Goal: Task Accomplishment & Management: Complete application form

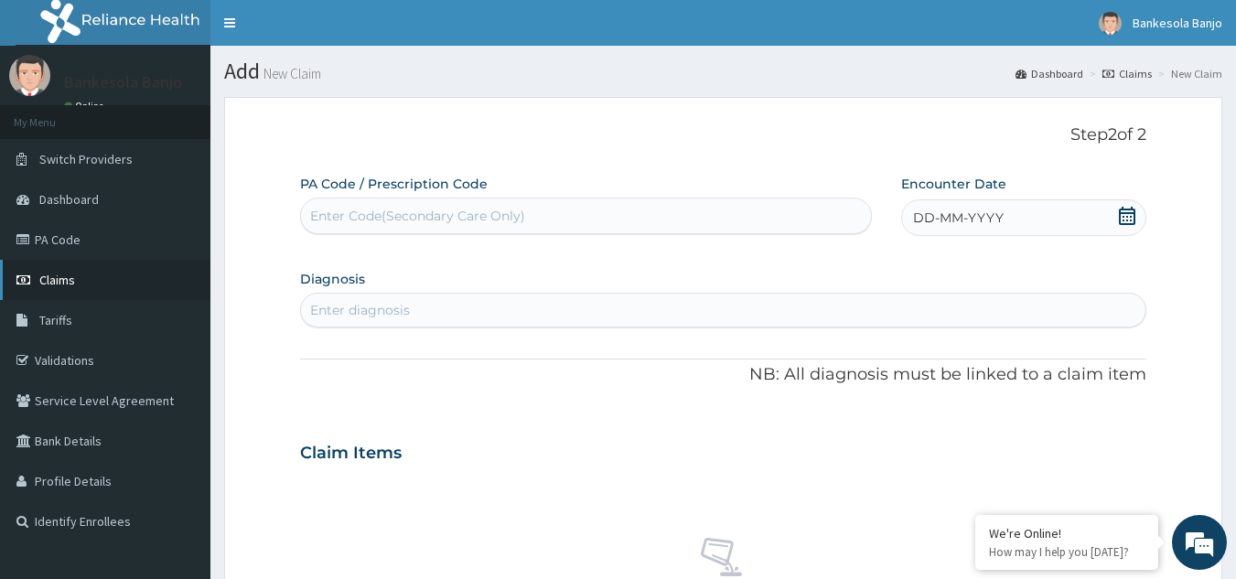
click at [56, 288] on link "Claims" at bounding box center [105, 280] width 210 height 40
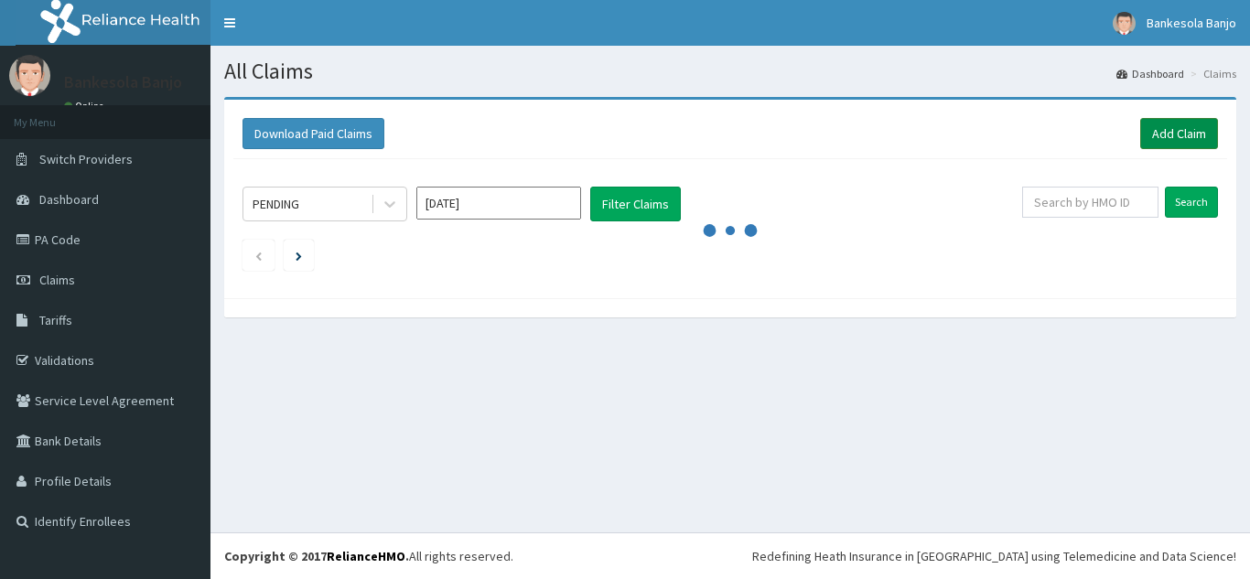
click at [1186, 122] on link "Add Claim" at bounding box center [1179, 133] width 78 height 31
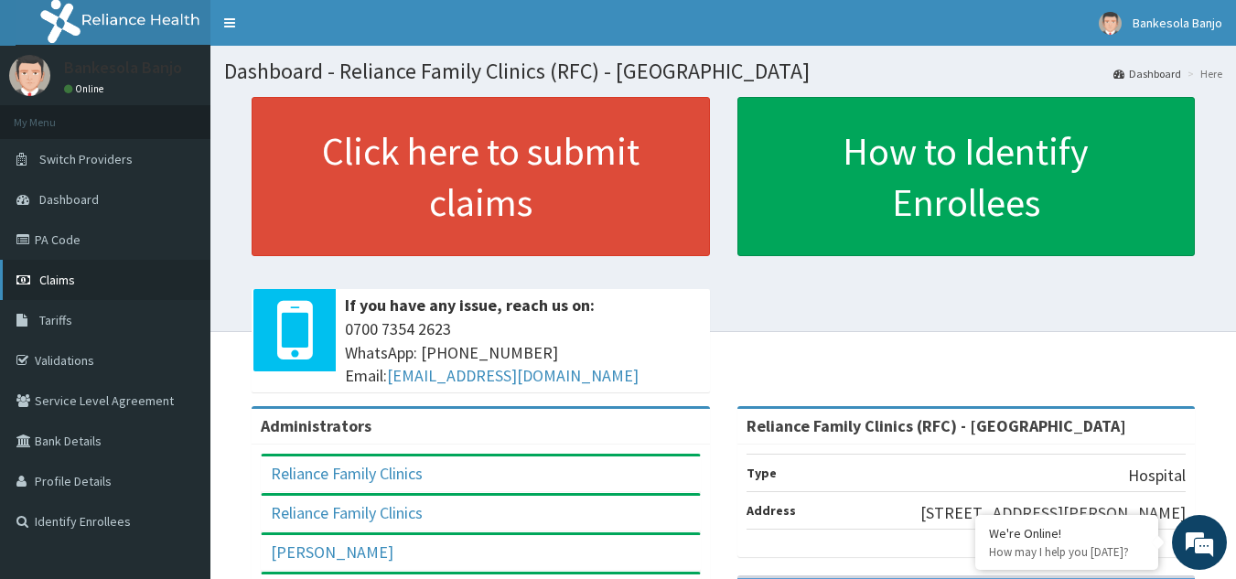
click at [72, 281] on span "Claims" at bounding box center [57, 280] width 36 height 16
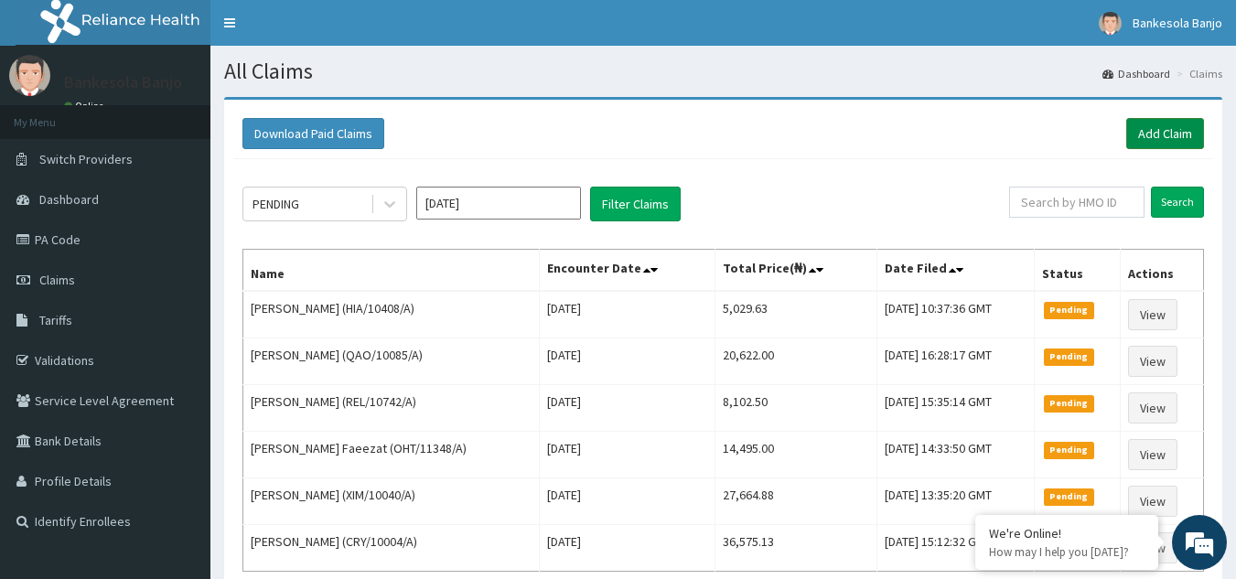
click at [1159, 120] on link "Add Claim" at bounding box center [1166, 133] width 78 height 31
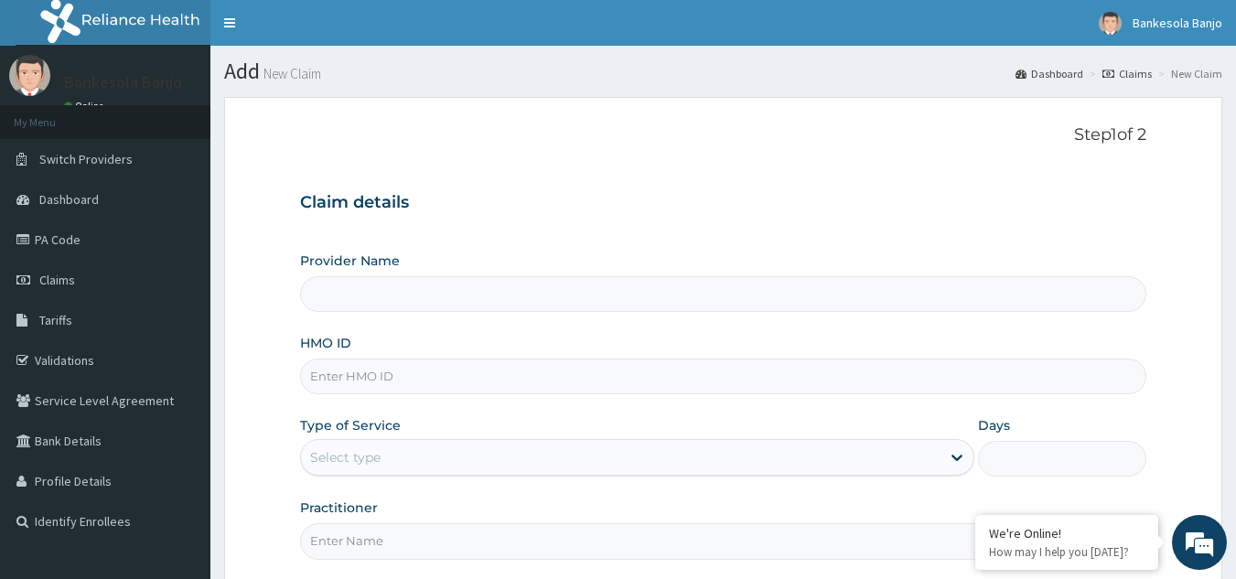
type input "Reliance Family Clinics (RFC) - [GEOGRAPHIC_DATA]"
click at [413, 366] on input "HMO ID" at bounding box center [723, 377] width 847 height 36
paste input "HIA/10408/A"
type input "HIA/10408/A"
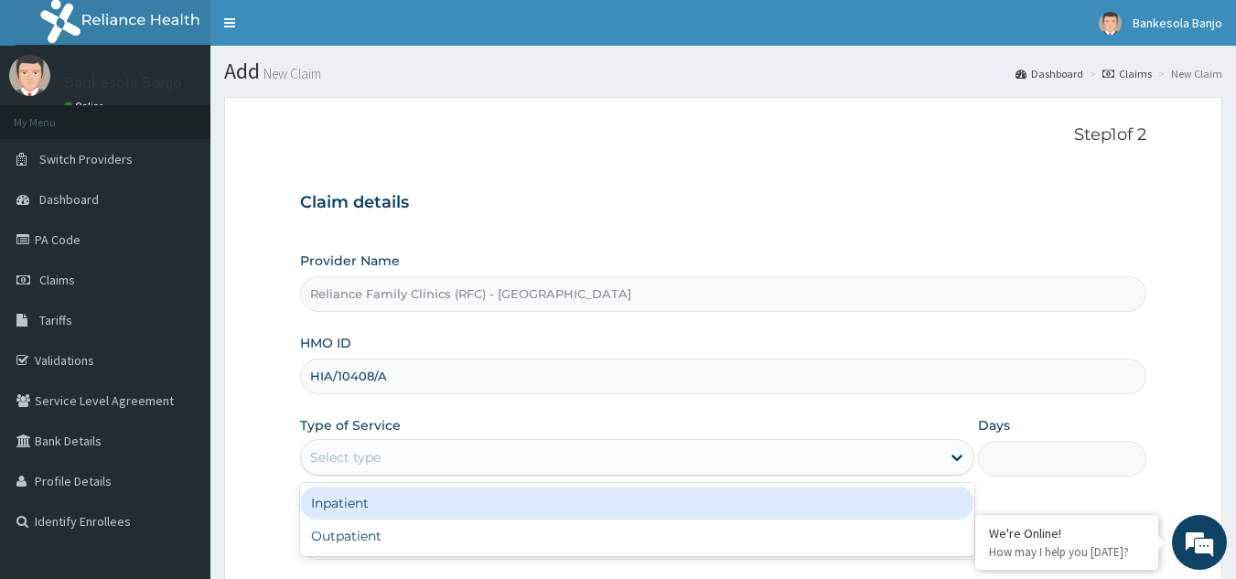
click at [486, 467] on div "Select type" at bounding box center [621, 457] width 640 height 29
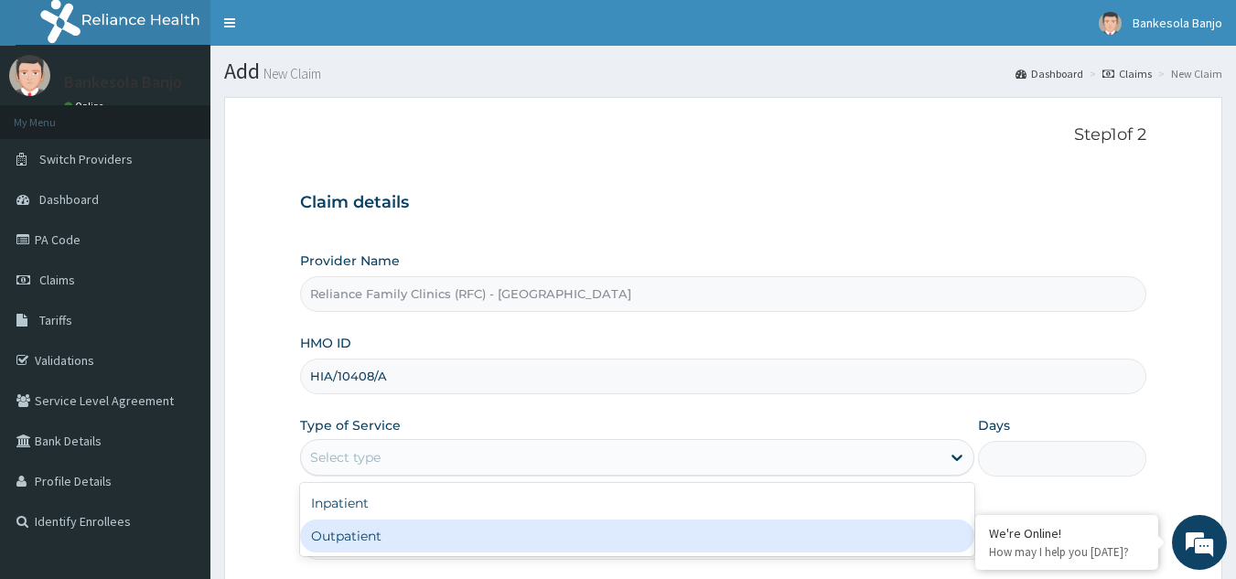
click at [415, 532] on div "Outpatient" at bounding box center [637, 536] width 674 height 33
type input "1"
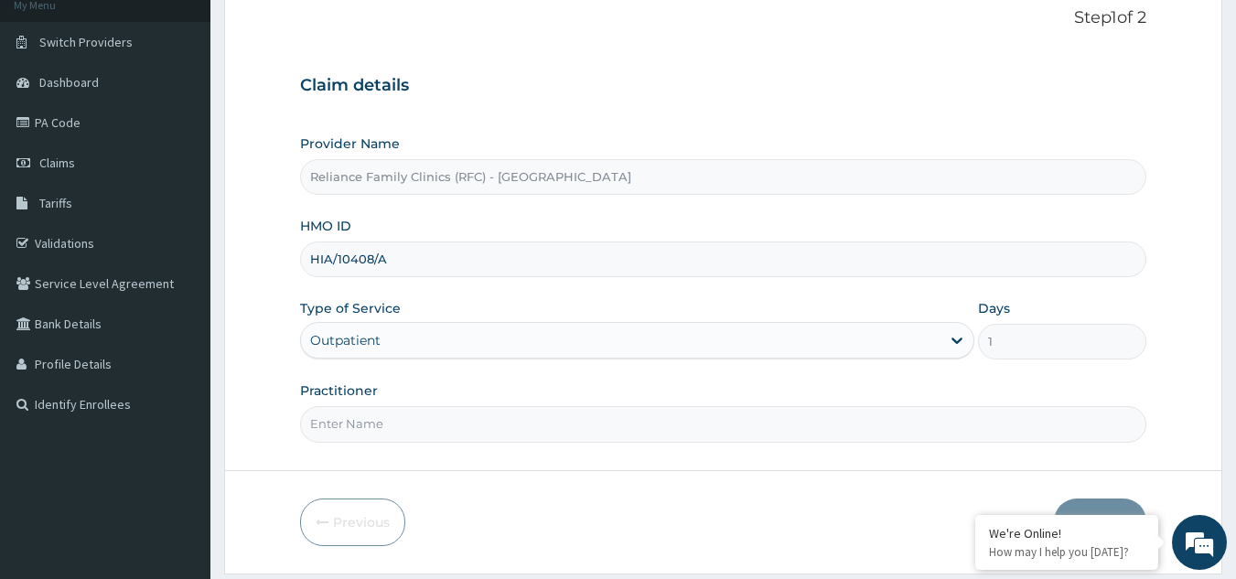
scroll to position [156, 0]
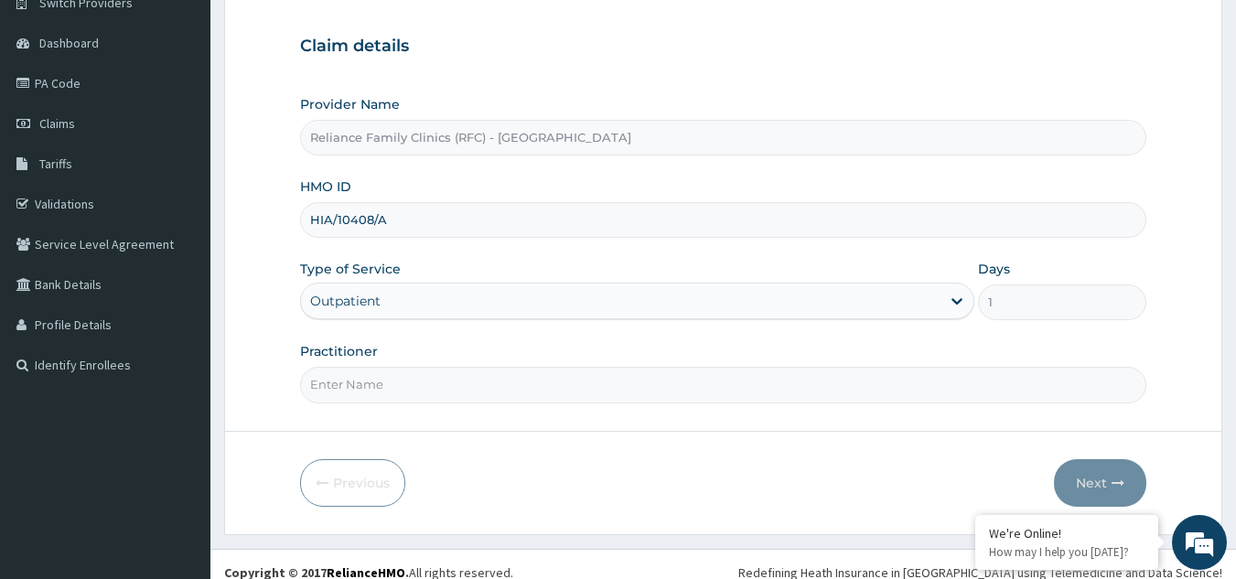
click at [770, 393] on input "Practitioner" at bounding box center [723, 385] width 847 height 36
type input "Dr. Sola"
click at [1097, 478] on button "Next" at bounding box center [1100, 483] width 92 height 48
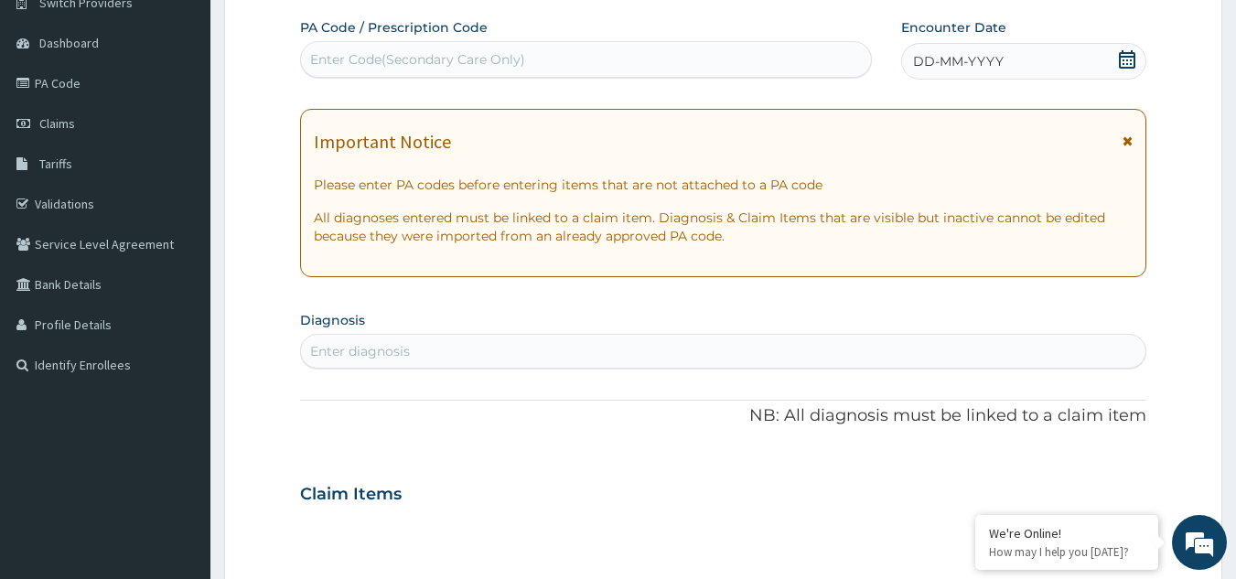
click at [1120, 141] on div "Important Notice" at bounding box center [724, 146] width 820 height 29
click at [1123, 136] on icon at bounding box center [1128, 141] width 10 height 13
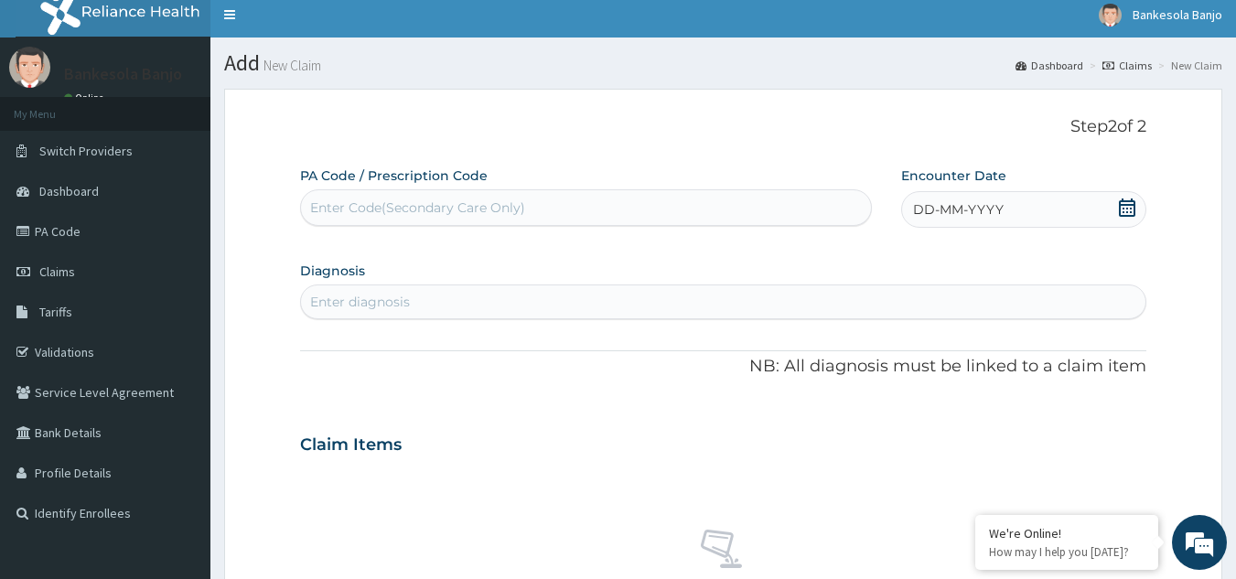
scroll to position [0, 0]
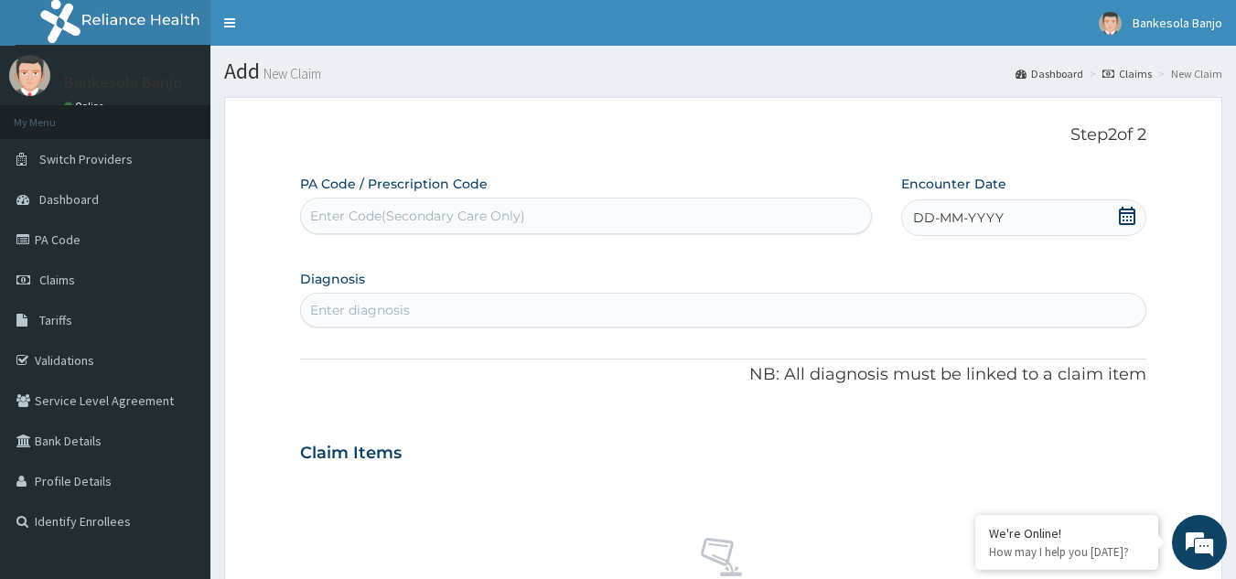
click at [598, 223] on div "Enter Code(Secondary Care Only)" at bounding box center [586, 215] width 571 height 29
paste input "PA/562564"
type input "PA/562564"
click at [598, 223] on div "Enter Code(Secondary Care Only)" at bounding box center [586, 215] width 571 height 29
paste input "PA/562564"
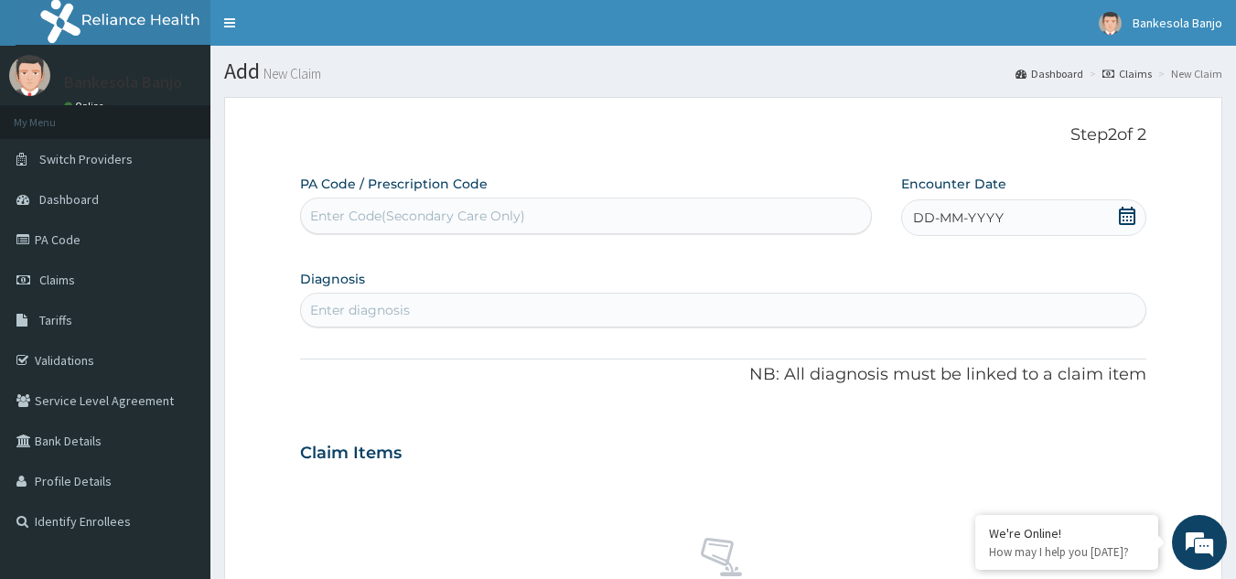
type input "PA/562564"
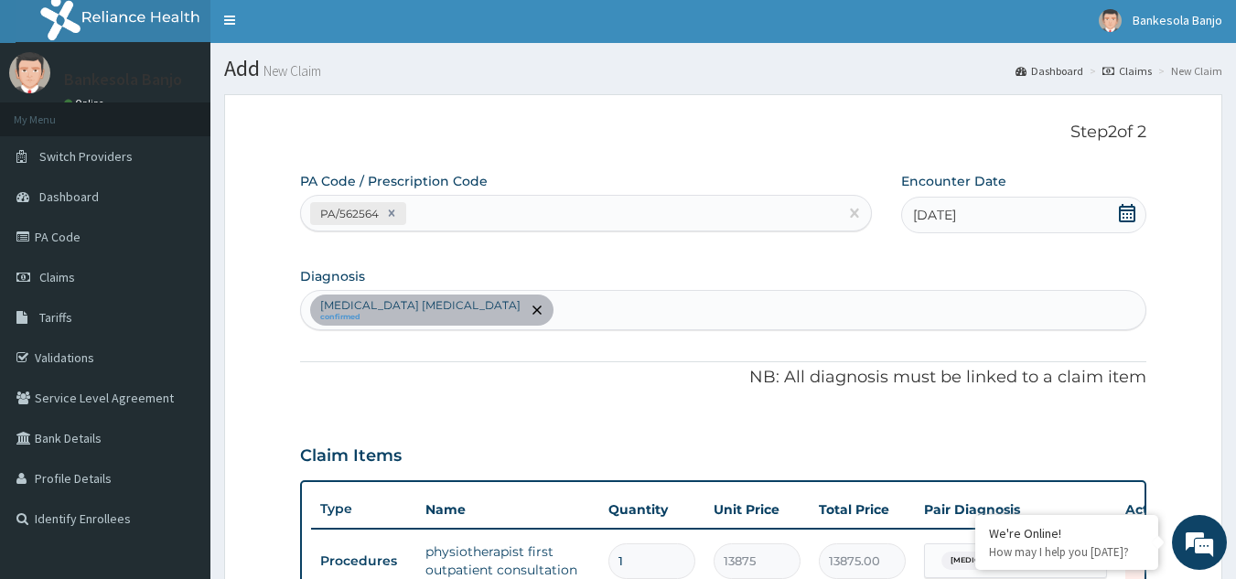
scroll to position [469, 0]
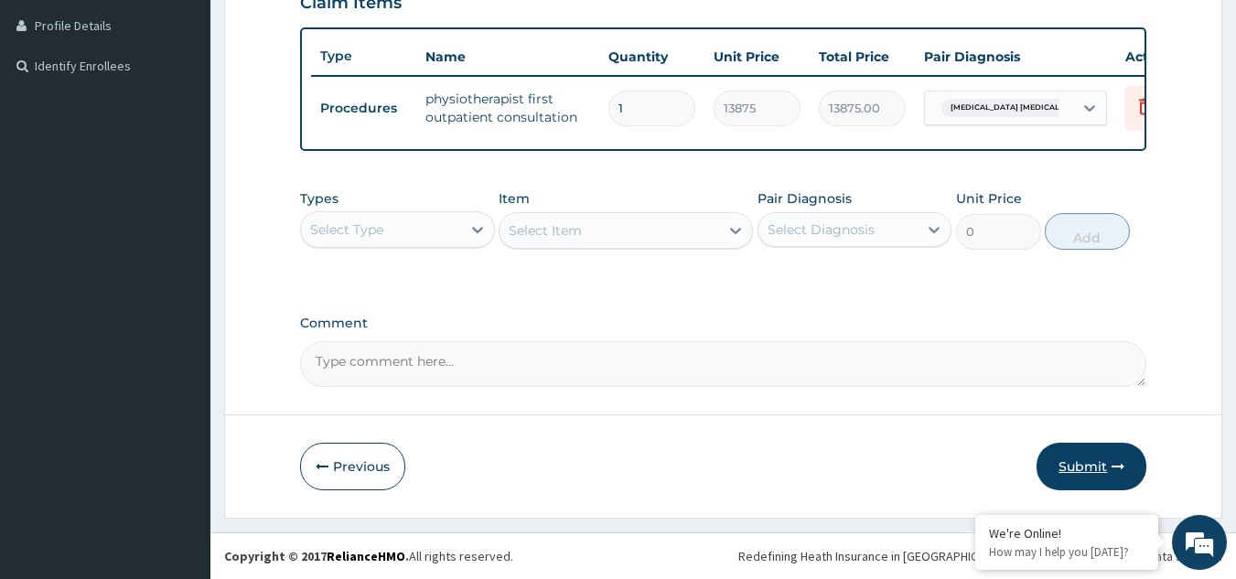
click at [1097, 461] on button "Submit" at bounding box center [1092, 467] width 110 height 48
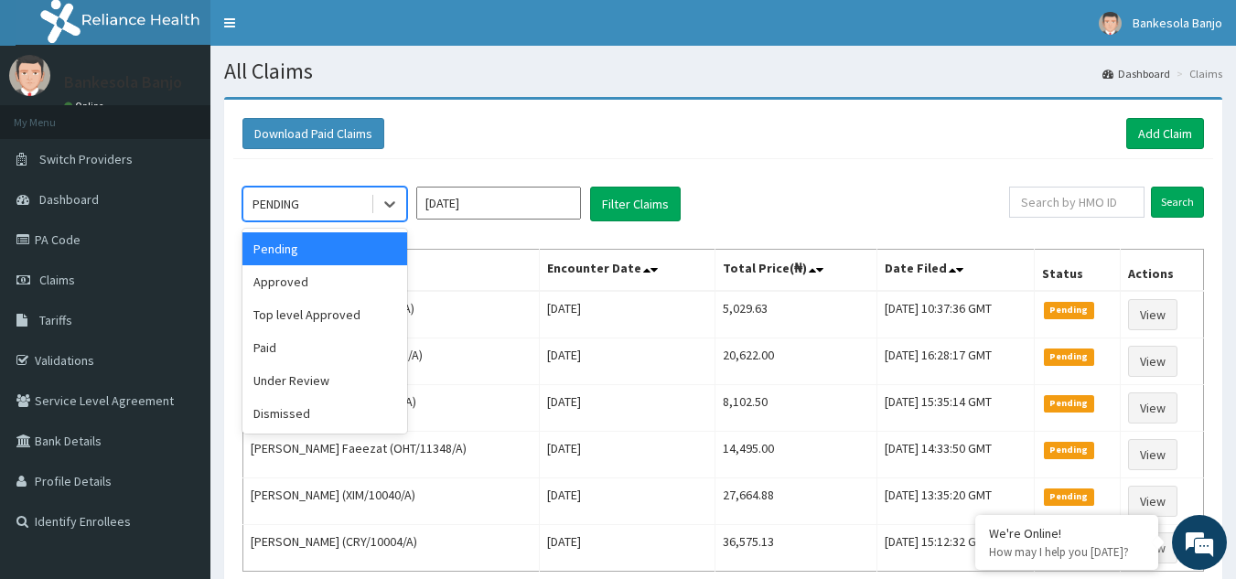
click at [316, 201] on div "PENDING" at bounding box center [306, 203] width 127 height 29
click at [296, 284] on div "Approved" at bounding box center [325, 281] width 165 height 33
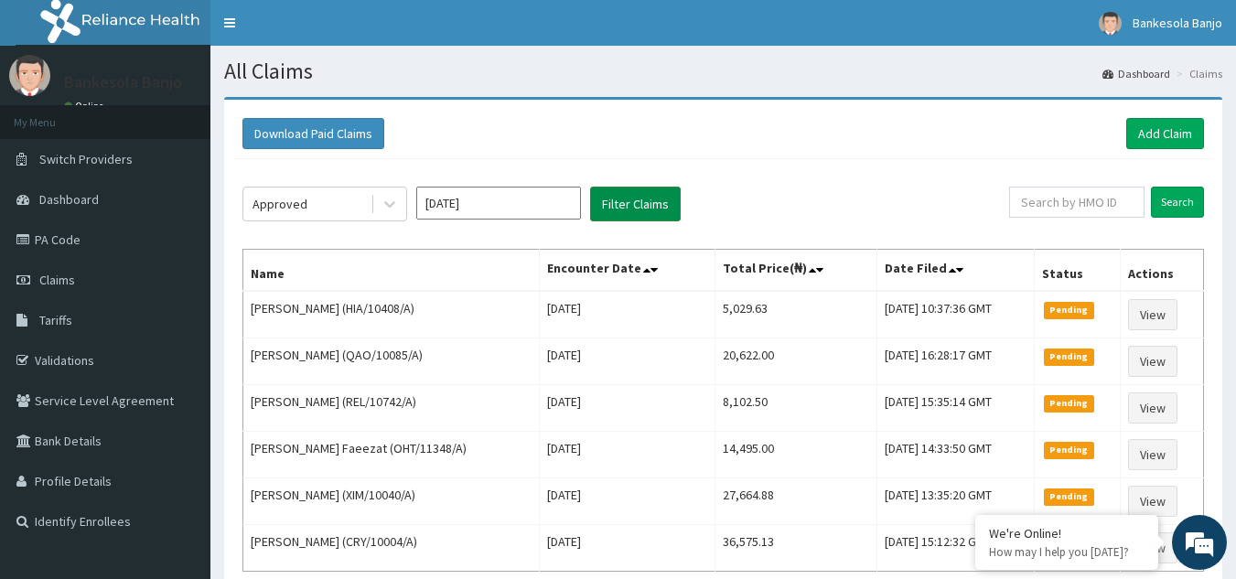
click at [613, 199] on button "Filter Claims" at bounding box center [635, 204] width 91 height 35
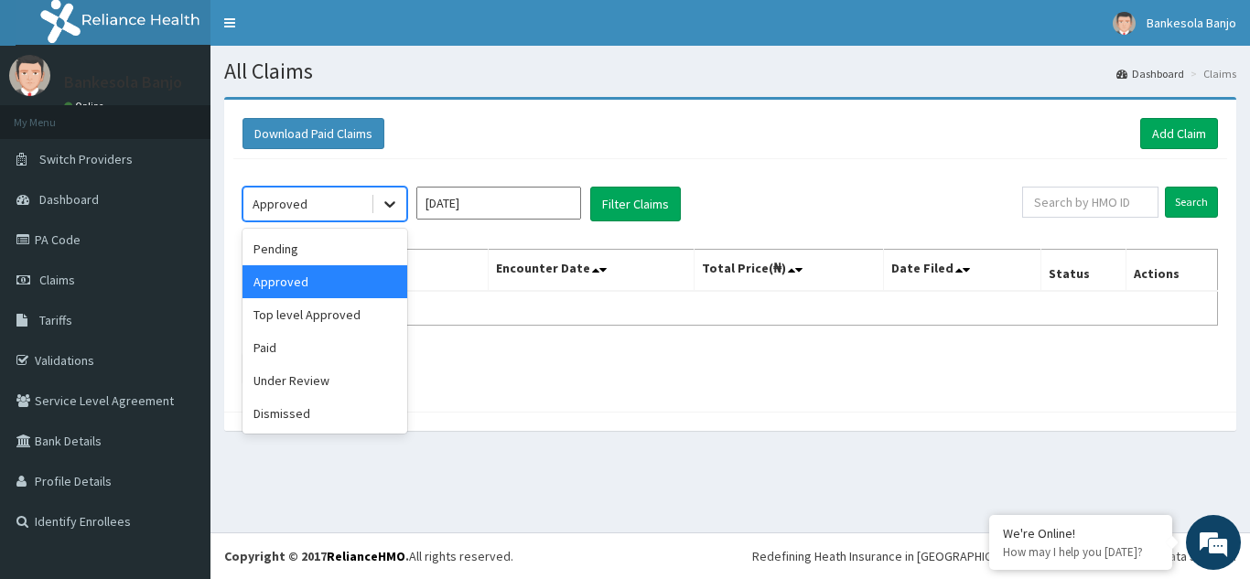
click at [382, 212] on icon at bounding box center [390, 204] width 18 height 18
click at [305, 394] on div "Under Review" at bounding box center [325, 380] width 165 height 33
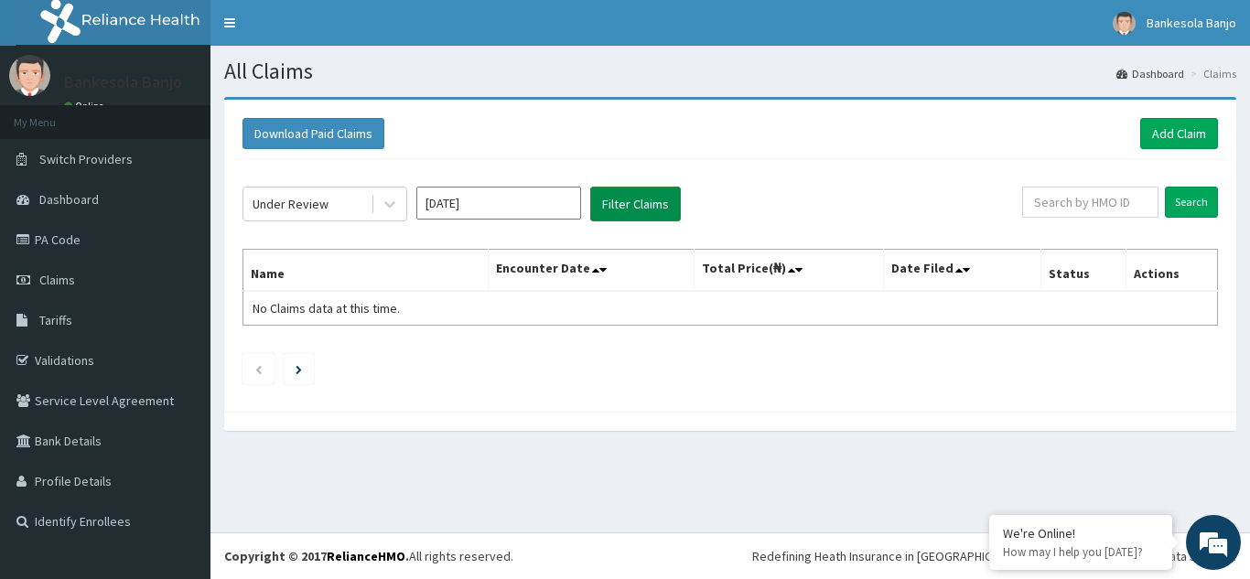
click at [607, 190] on button "Filter Claims" at bounding box center [635, 204] width 91 height 35
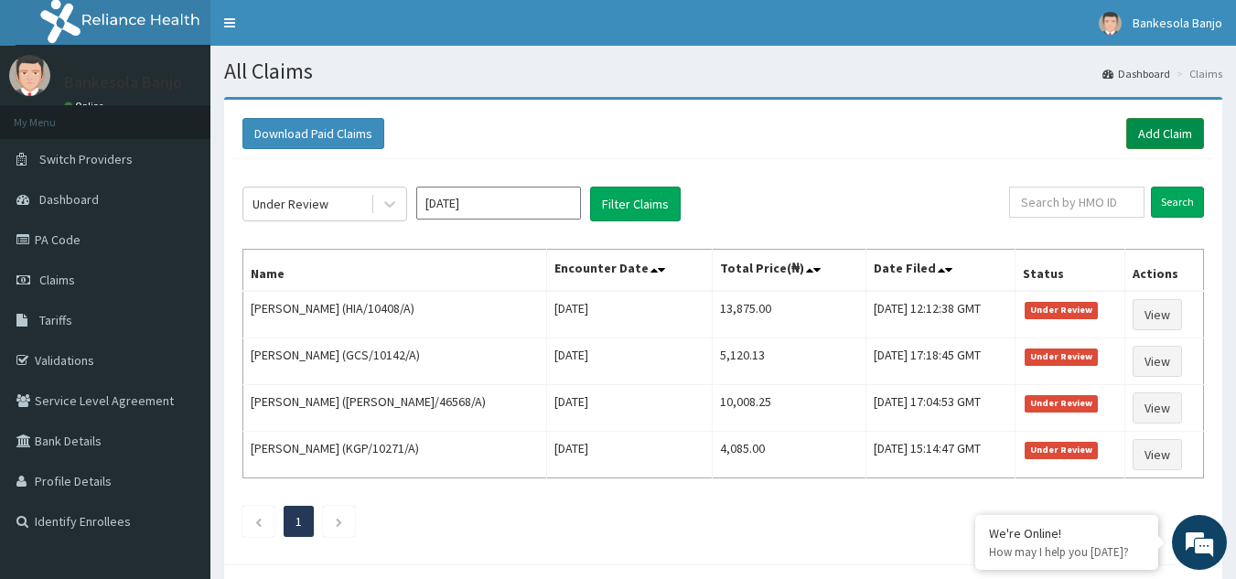
click at [1170, 130] on link "Add Claim" at bounding box center [1166, 133] width 78 height 31
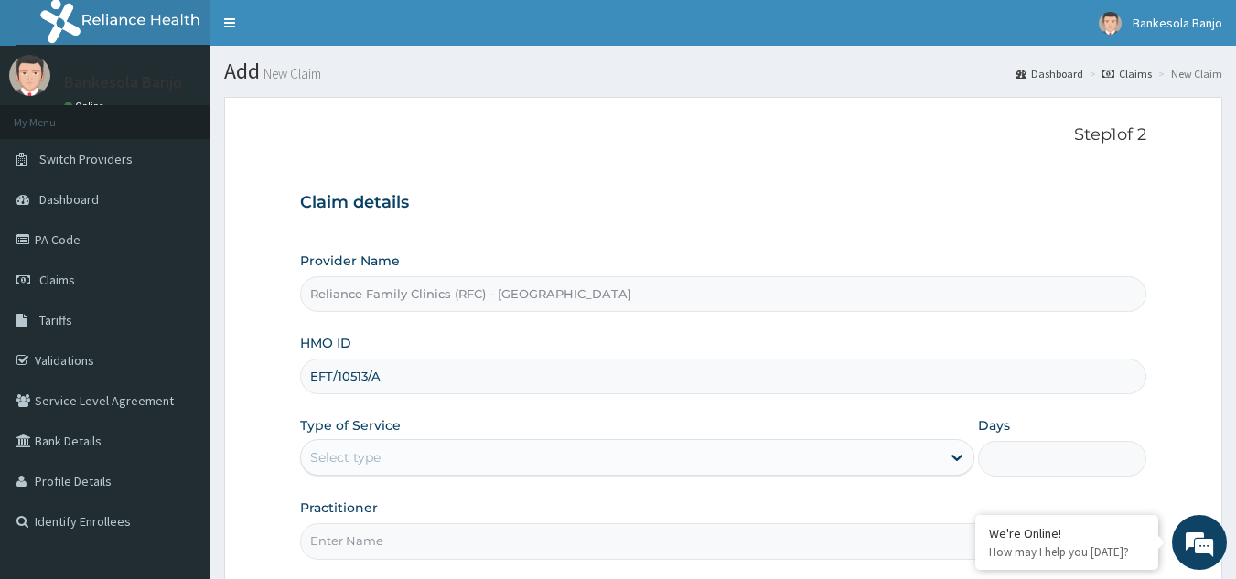
type input "EFT/10513/A"
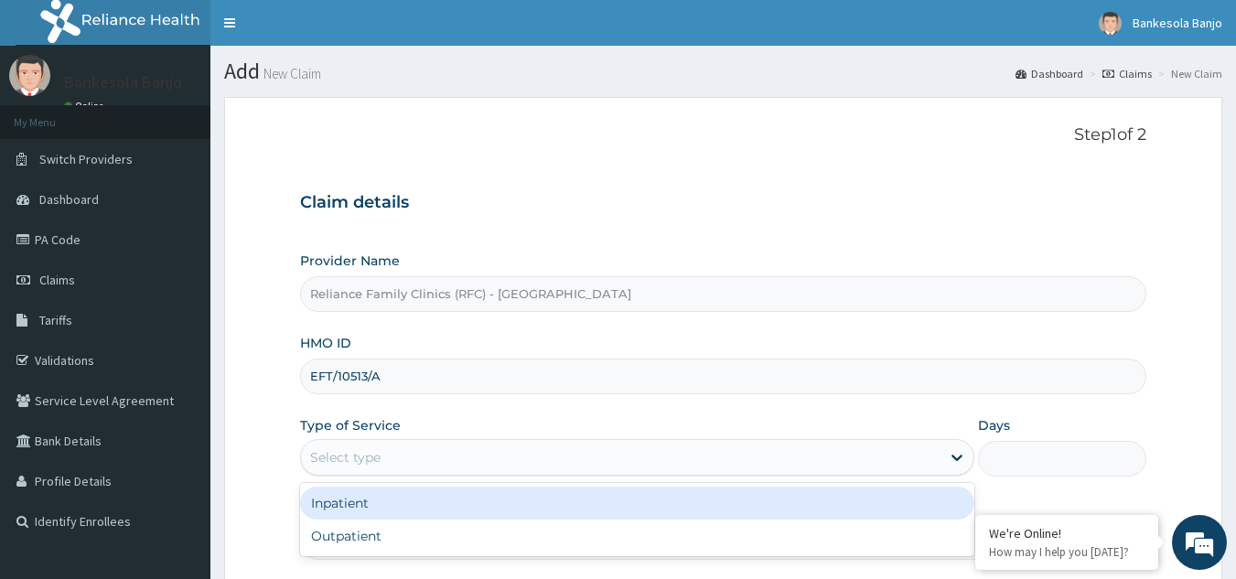
click at [666, 452] on div "Select type" at bounding box center [621, 457] width 640 height 29
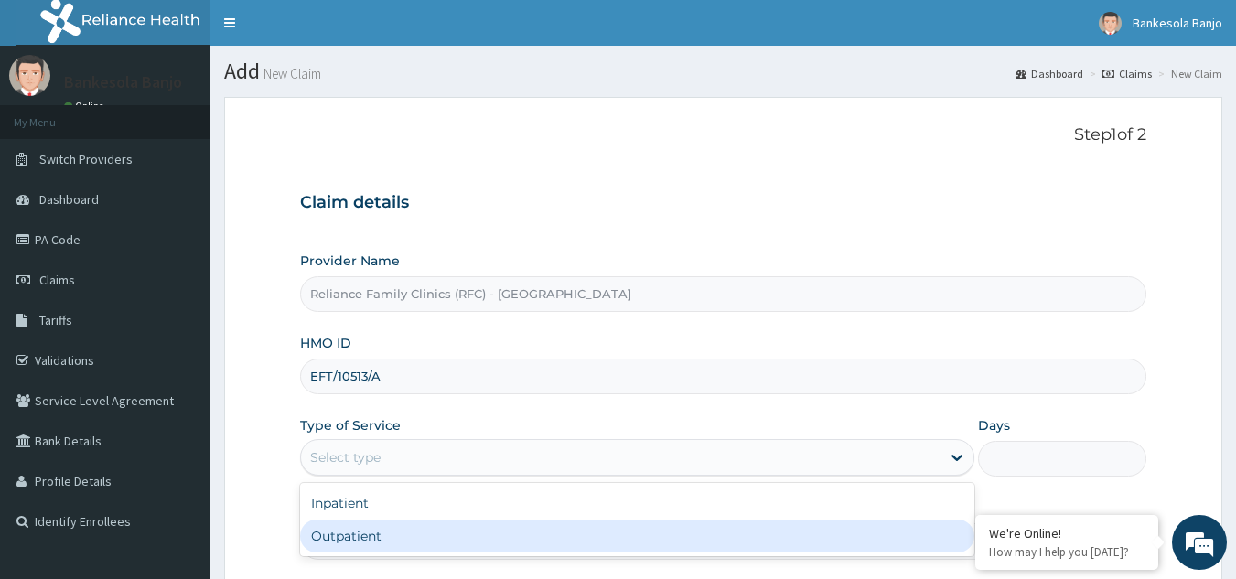
click at [487, 534] on div "Outpatient" at bounding box center [637, 536] width 674 height 33
type input "1"
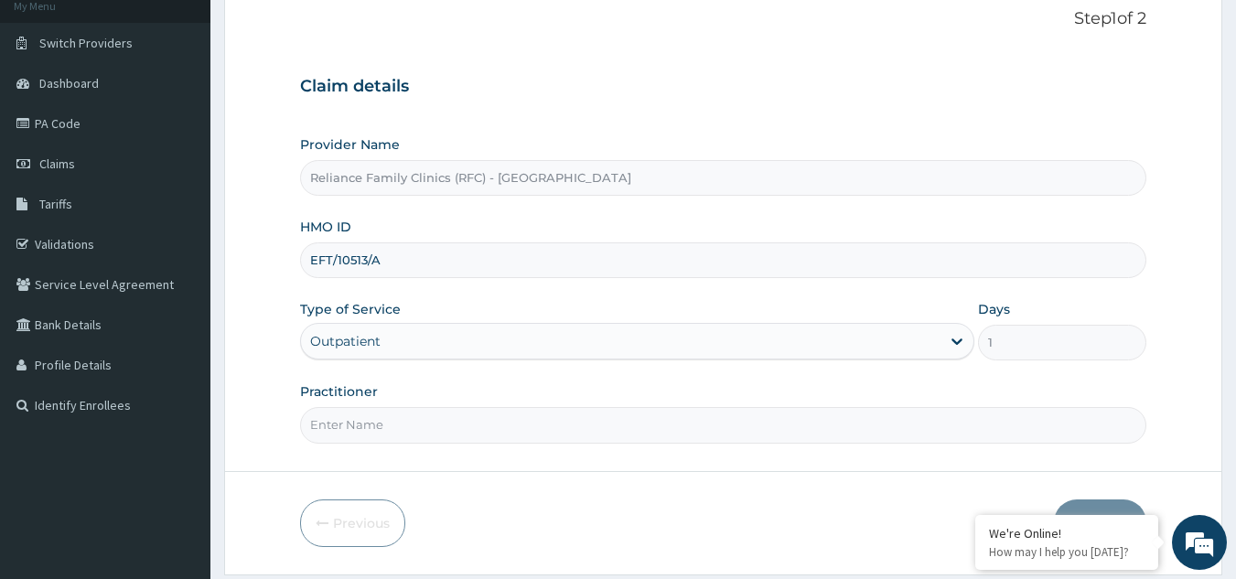
scroll to position [163, 0]
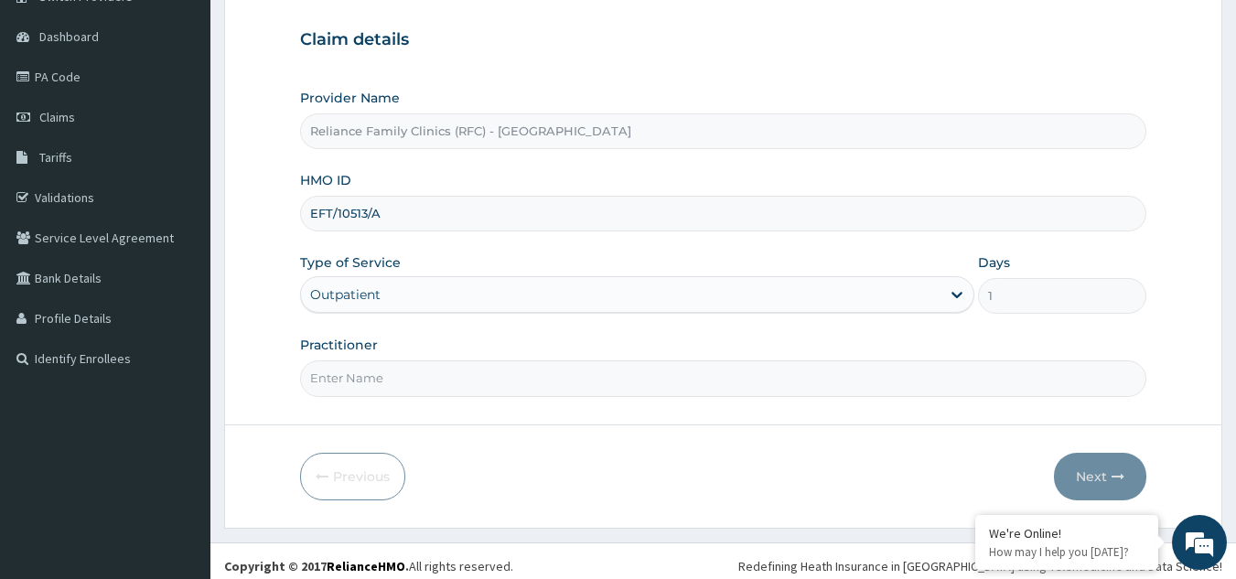
click at [851, 383] on input "Practitioner" at bounding box center [723, 379] width 847 height 36
type input "Dr. Faridah"
click at [1085, 470] on button "Next" at bounding box center [1100, 477] width 92 height 48
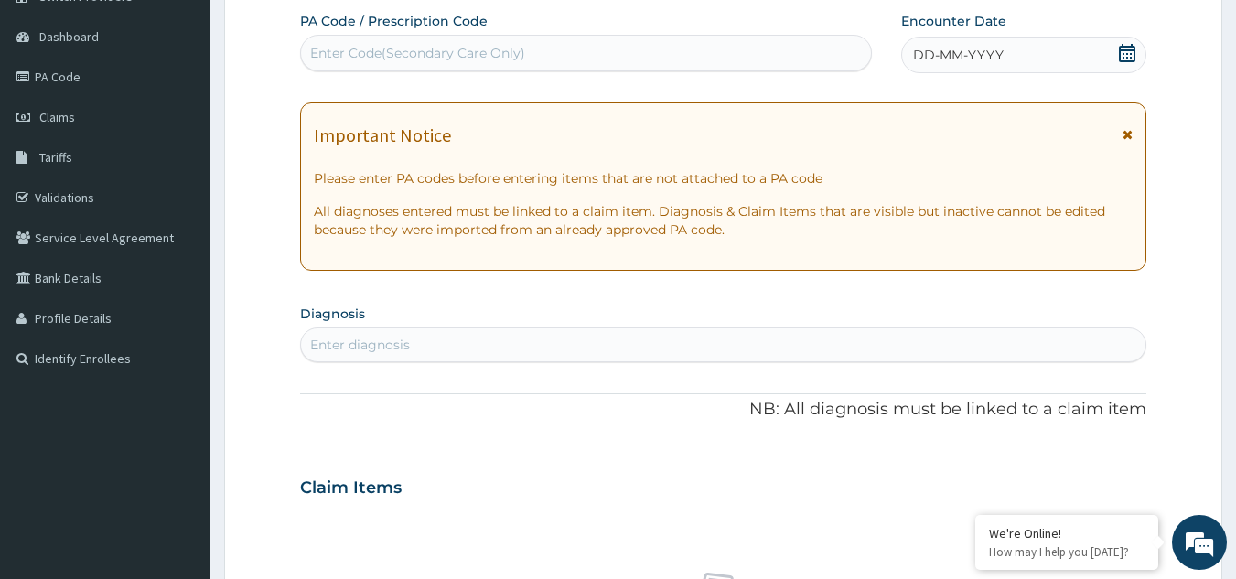
click at [1122, 135] on div "Important Notice" at bounding box center [724, 139] width 820 height 29
click at [1126, 135] on icon at bounding box center [1128, 134] width 10 height 13
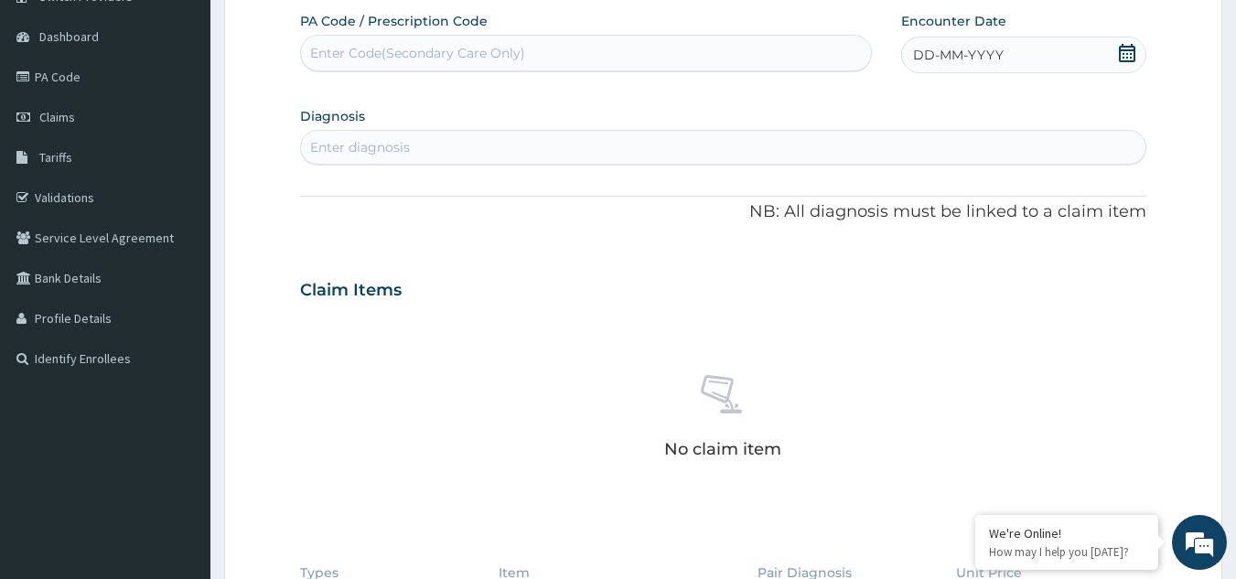
click at [1135, 60] on icon at bounding box center [1127, 53] width 16 height 18
click at [917, 230] on div "15" at bounding box center [913, 229] width 27 height 27
click at [389, 149] on div "Enter diagnosis" at bounding box center [360, 147] width 100 height 18
type input "well ad"
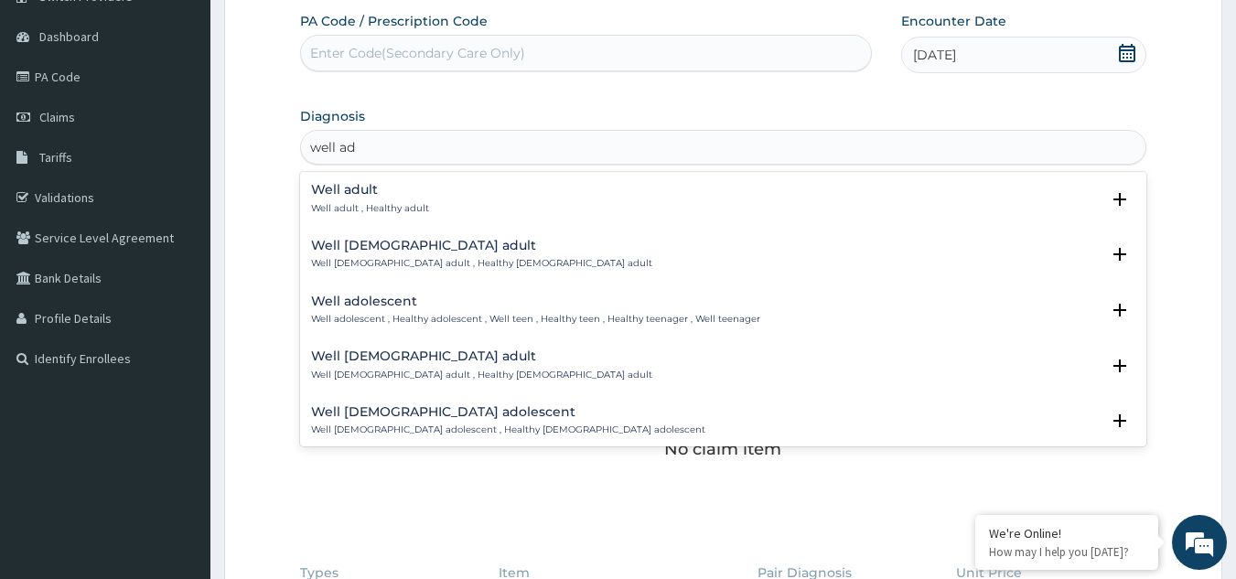
click at [417, 257] on p "Well male adult , Healthy male adult" at bounding box center [481, 263] width 341 height 13
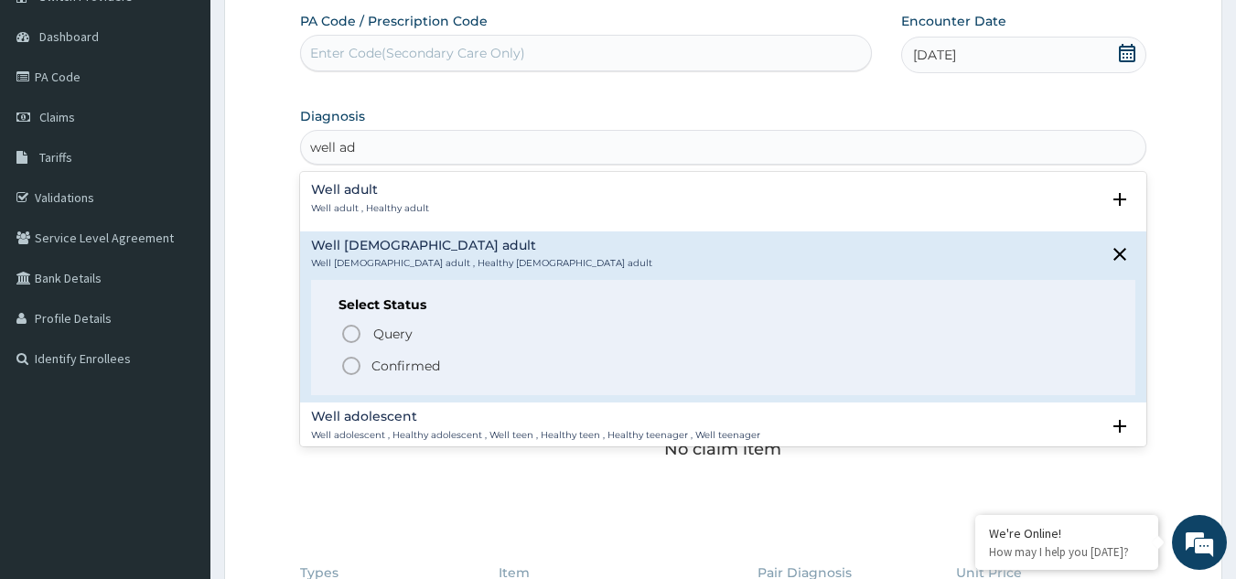
click at [358, 363] on icon "status option filled" at bounding box center [351, 366] width 22 height 22
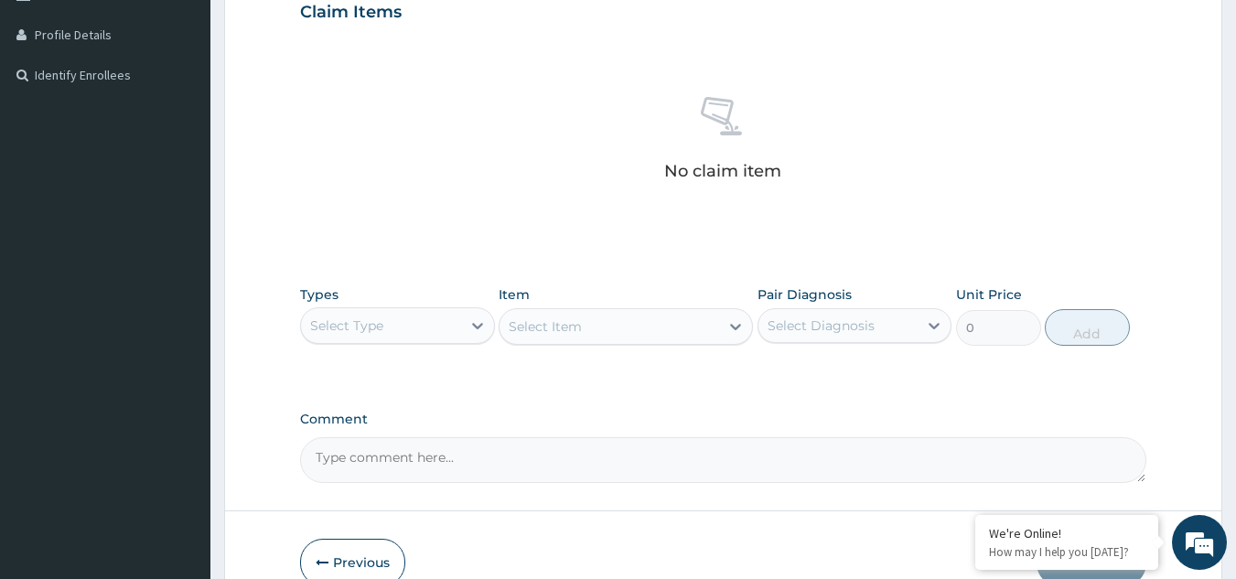
scroll to position [488, 0]
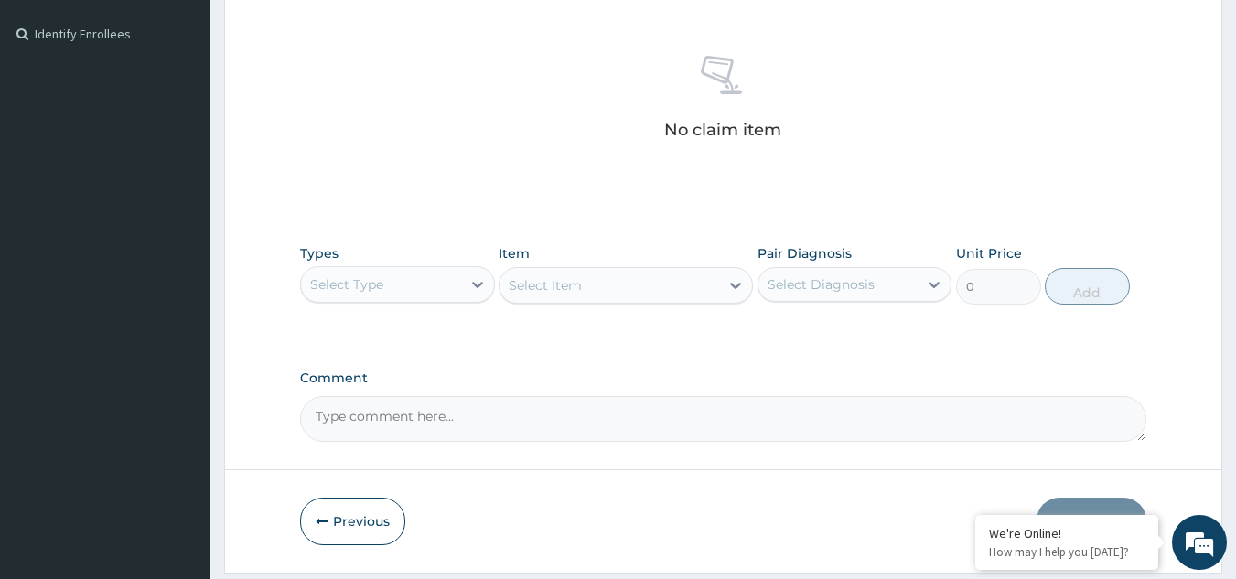
click at [355, 264] on div "Types Select Type" at bounding box center [397, 274] width 195 height 60
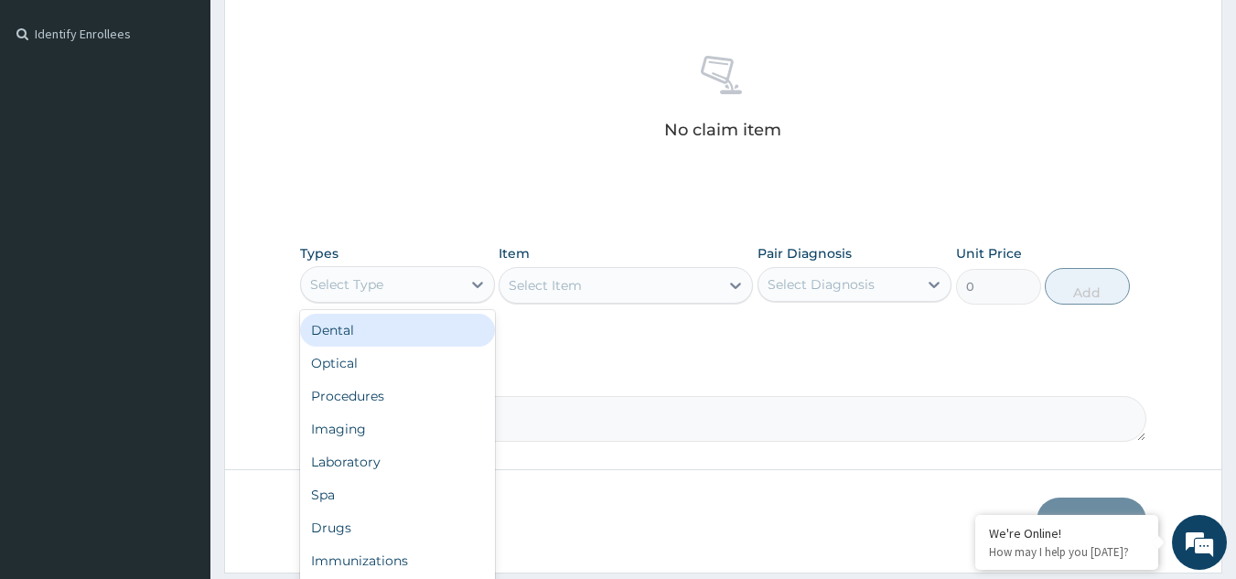
click at [353, 284] on div "Select Type" at bounding box center [346, 284] width 73 height 18
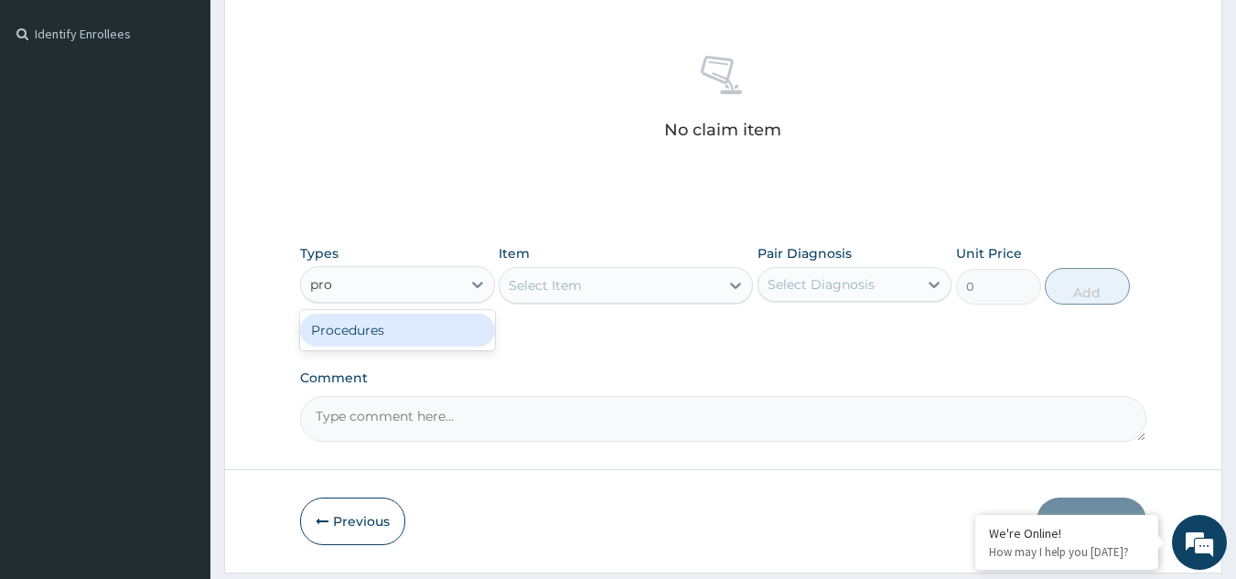
type input "proc"
click at [365, 321] on div "Procedures" at bounding box center [397, 330] width 195 height 33
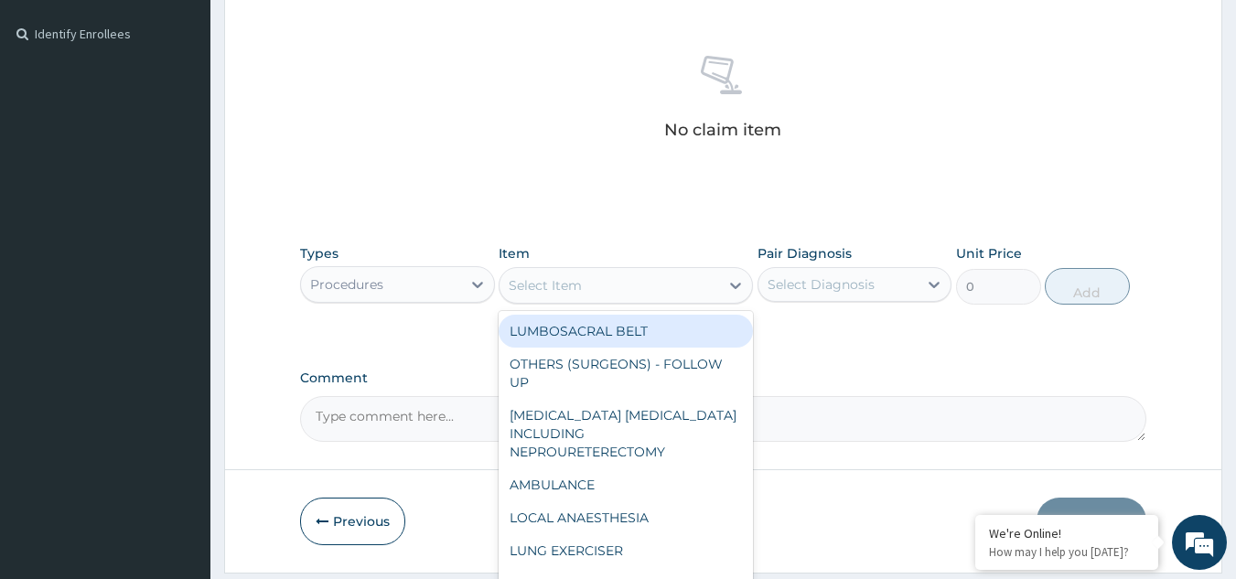
click at [618, 291] on div "Select Item" at bounding box center [610, 285] width 220 height 29
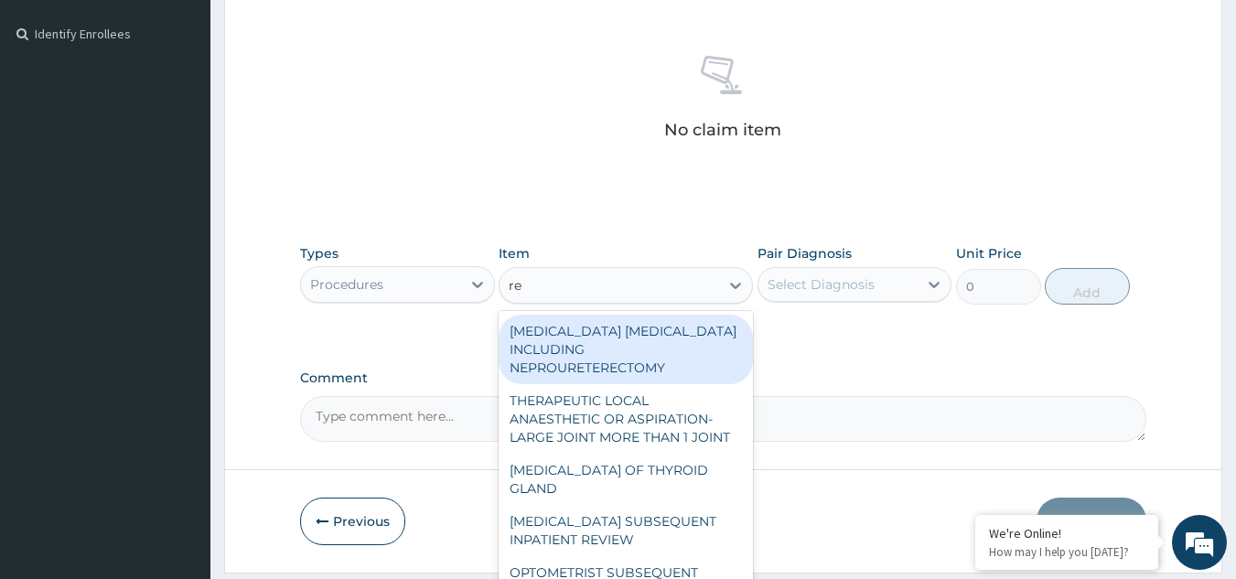
type input "reg"
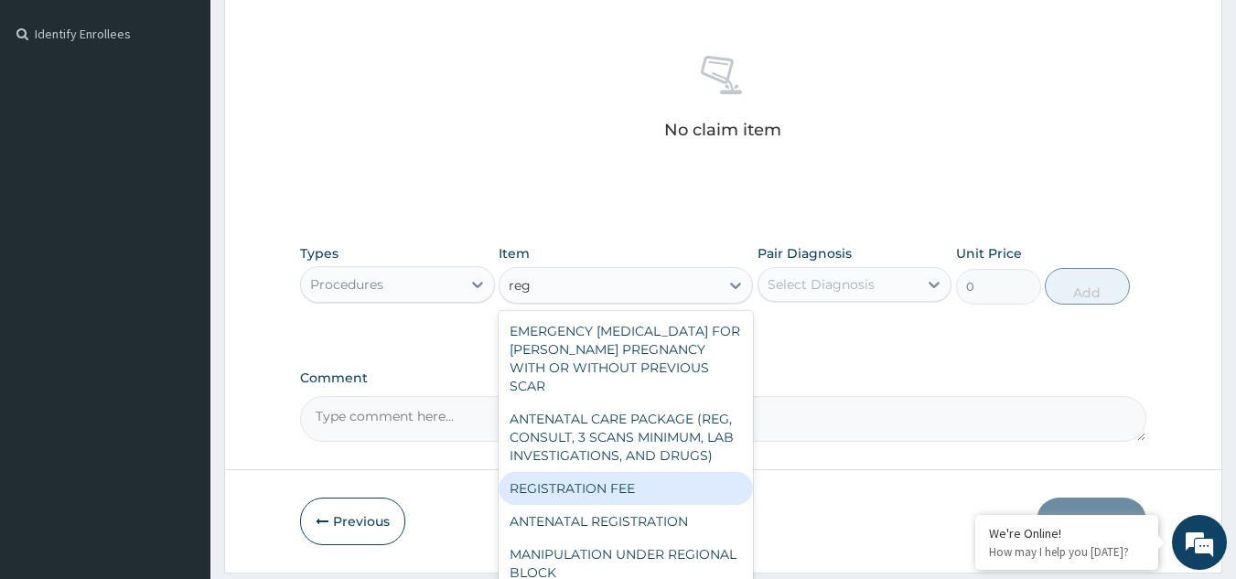
click at [604, 502] on div "REGISTRATION FEE" at bounding box center [626, 488] width 254 height 33
type input "2042.5"
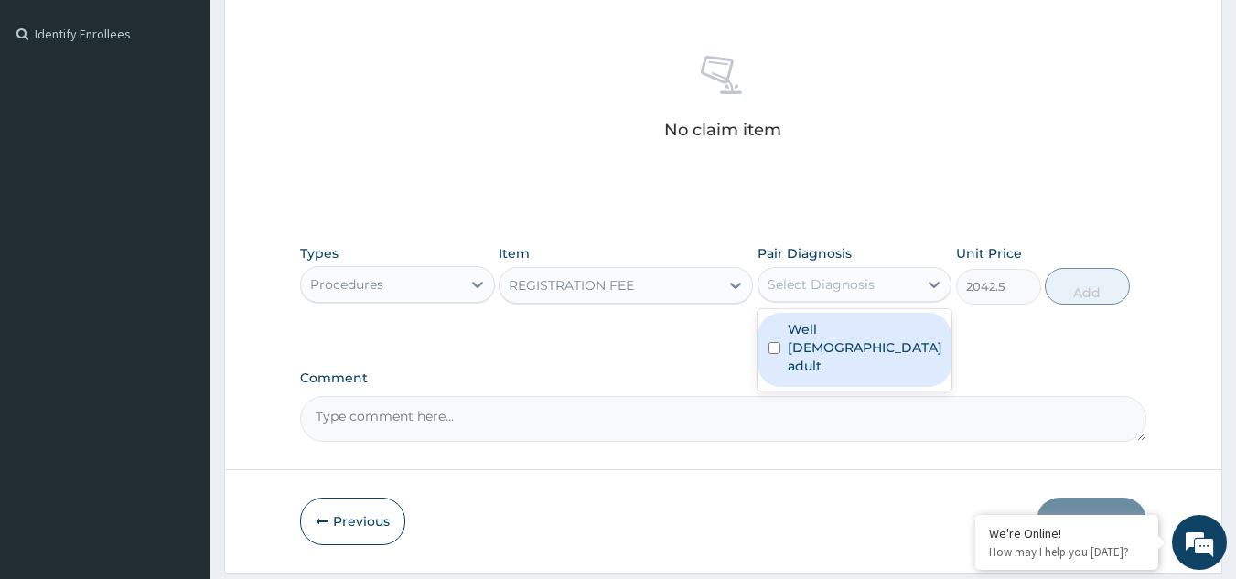
click at [896, 286] on div "Select Diagnosis" at bounding box center [839, 284] width 160 height 29
click at [857, 334] on label "Well male adult" at bounding box center [865, 347] width 155 height 55
checkbox input "true"
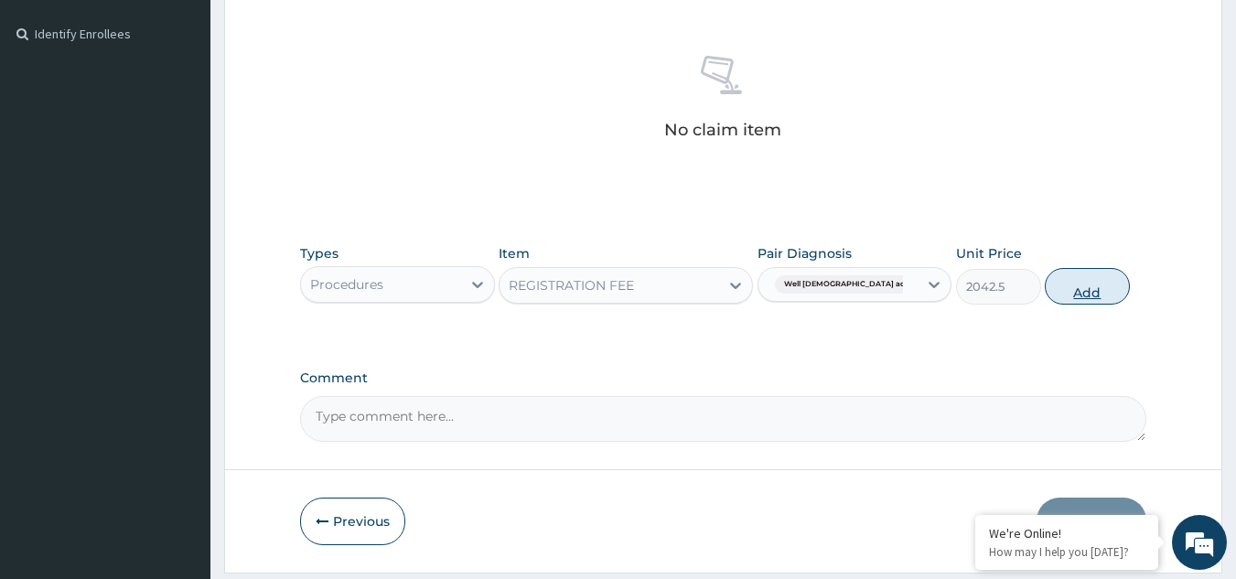
click at [1057, 296] on button "Add" at bounding box center [1087, 286] width 85 height 37
type input "0"
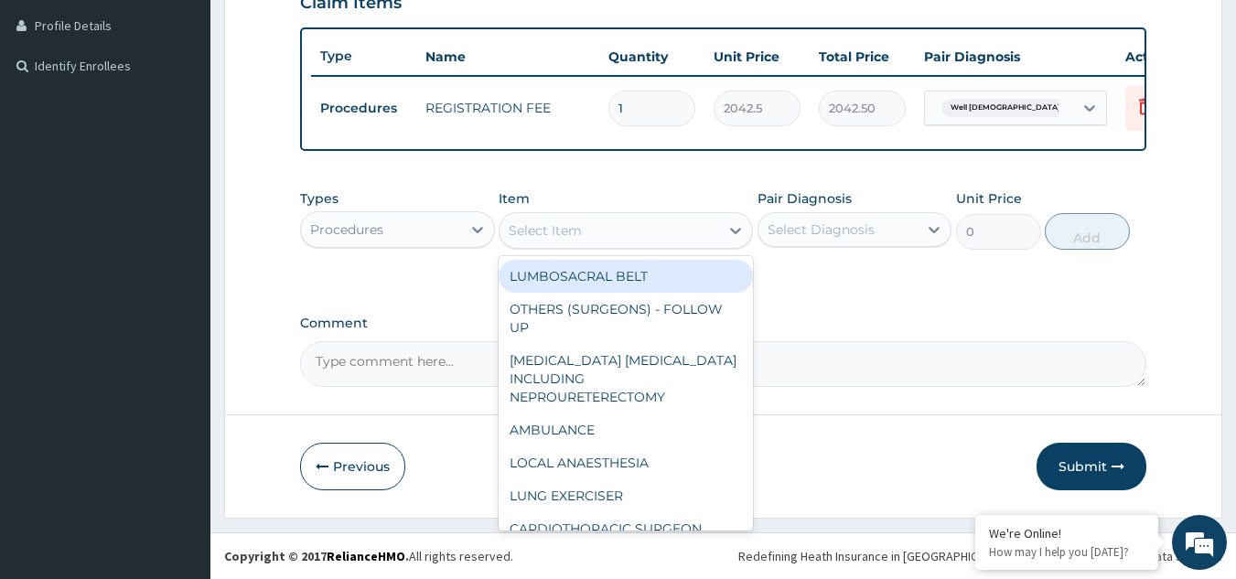
click at [588, 237] on div "Select Item" at bounding box center [610, 230] width 220 height 29
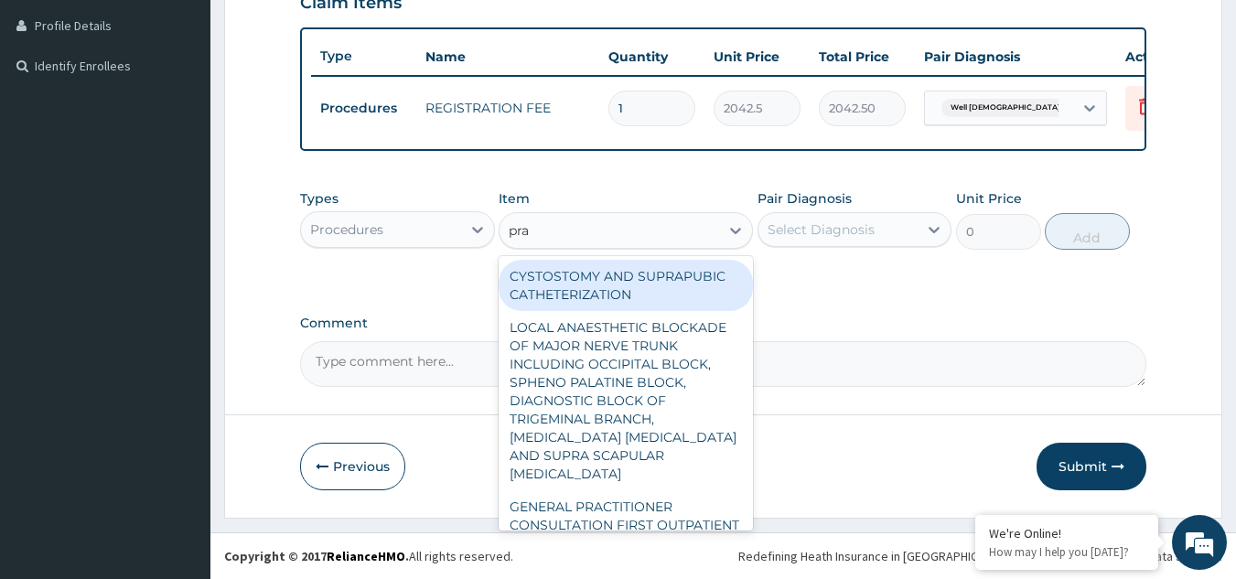
type input "prac"
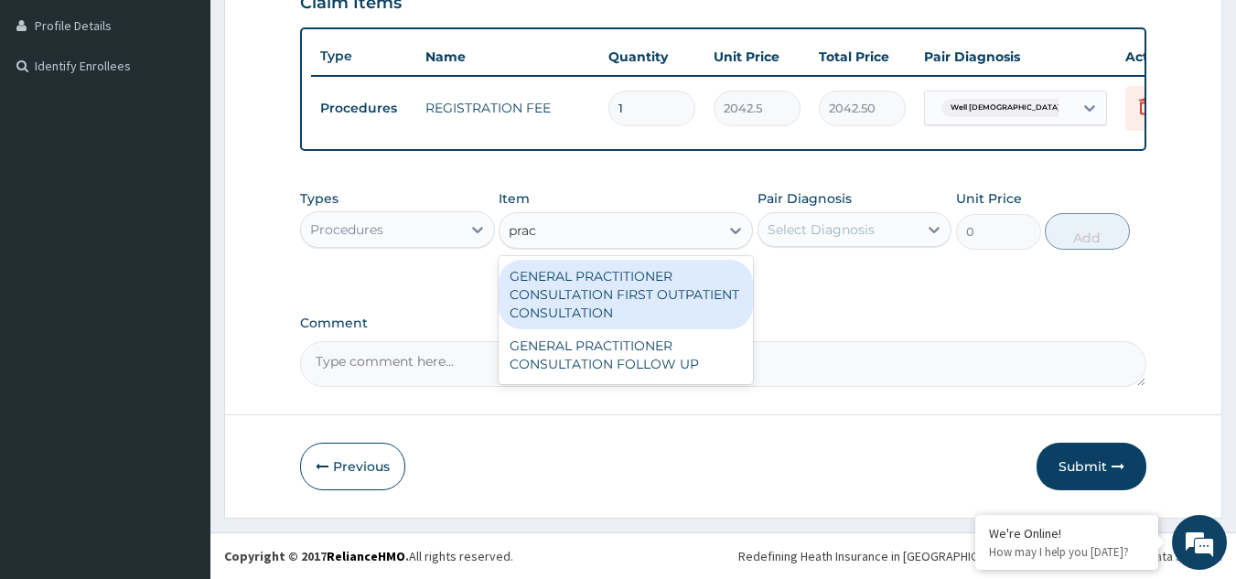
click at [646, 300] on div "GENERAL PRACTITIONER CONSULTATION FIRST OUTPATIENT CONSULTATION" at bounding box center [626, 295] width 254 height 70
type input "3370.125"
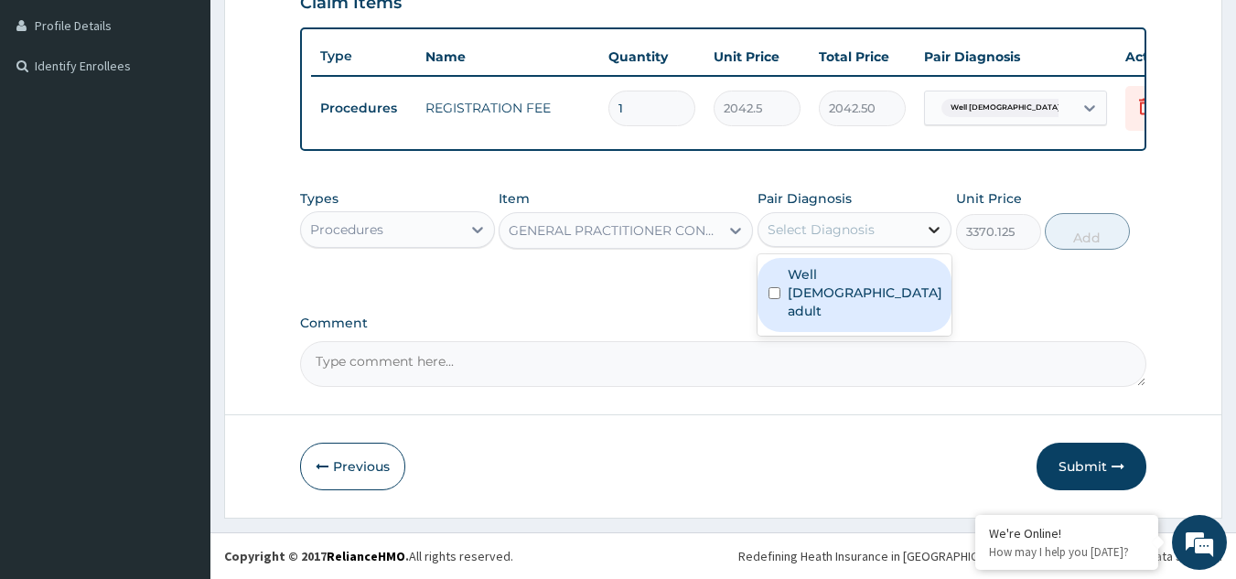
click at [922, 242] on div at bounding box center [934, 229] width 33 height 33
click at [880, 282] on label "Well male adult" at bounding box center [865, 292] width 155 height 55
checkbox input "true"
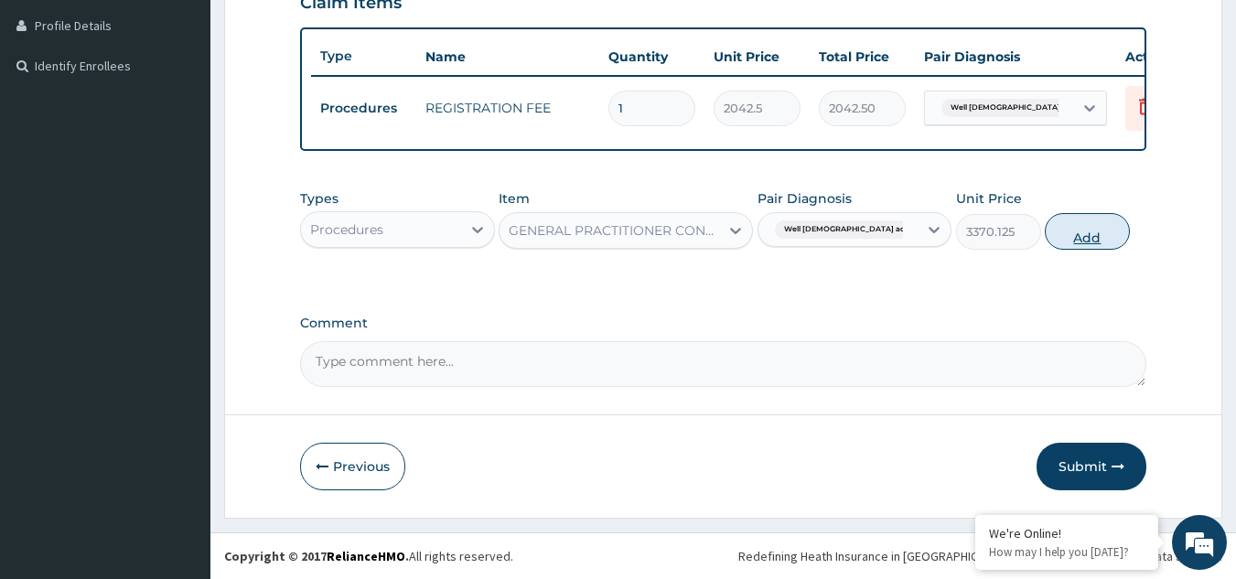
click at [1078, 245] on button "Add" at bounding box center [1087, 231] width 85 height 37
type input "0"
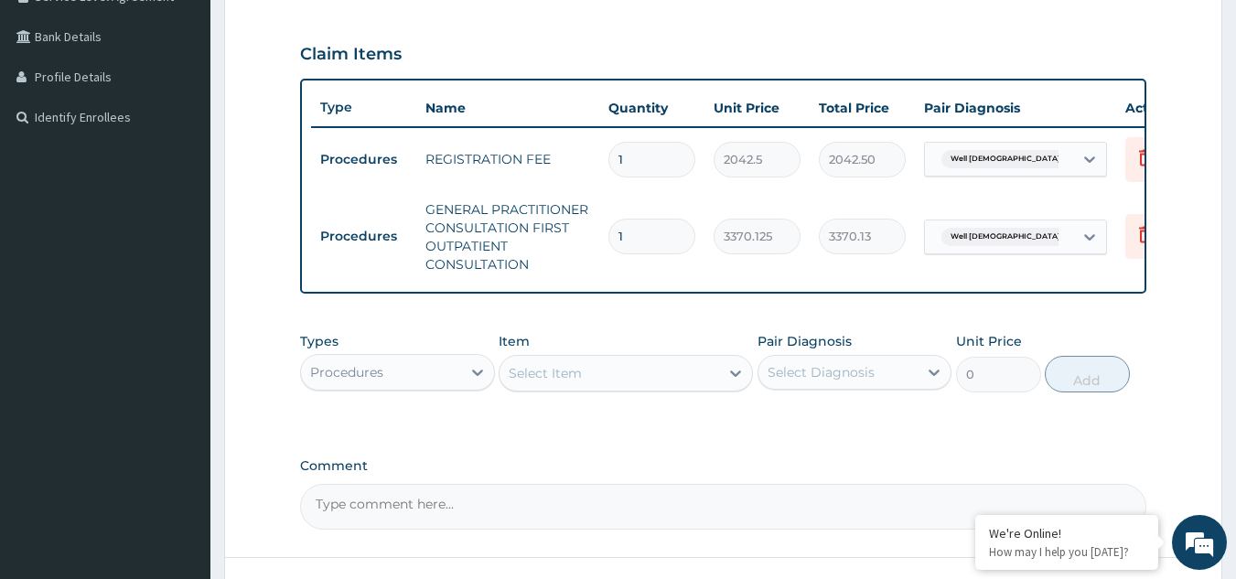
scroll to position [561, 0]
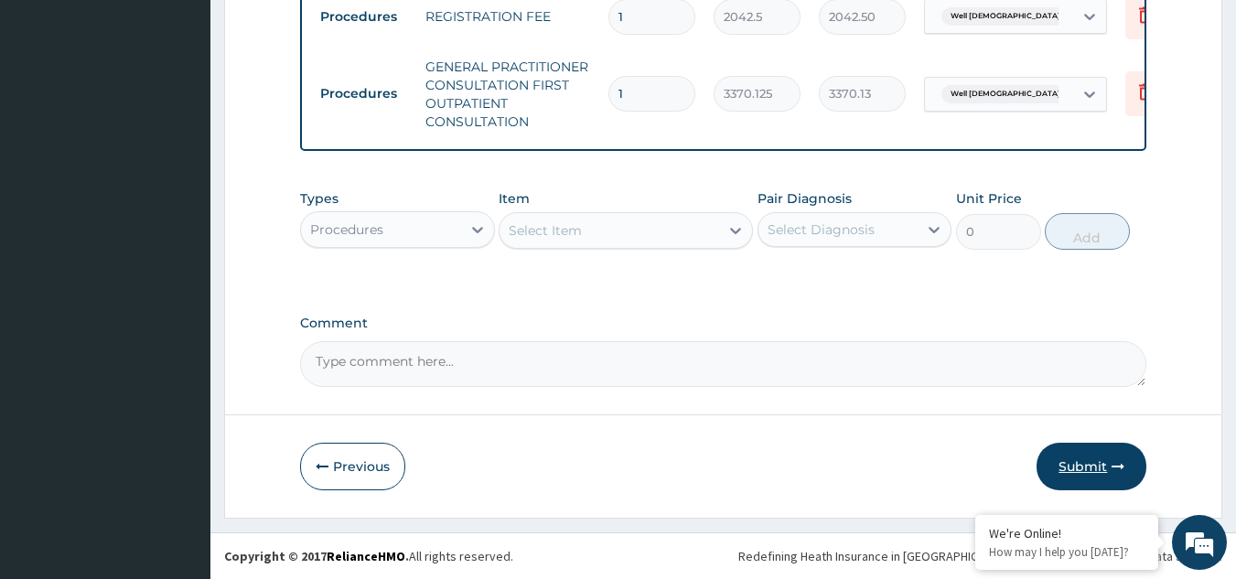
click at [1087, 460] on button "Submit" at bounding box center [1092, 467] width 110 height 48
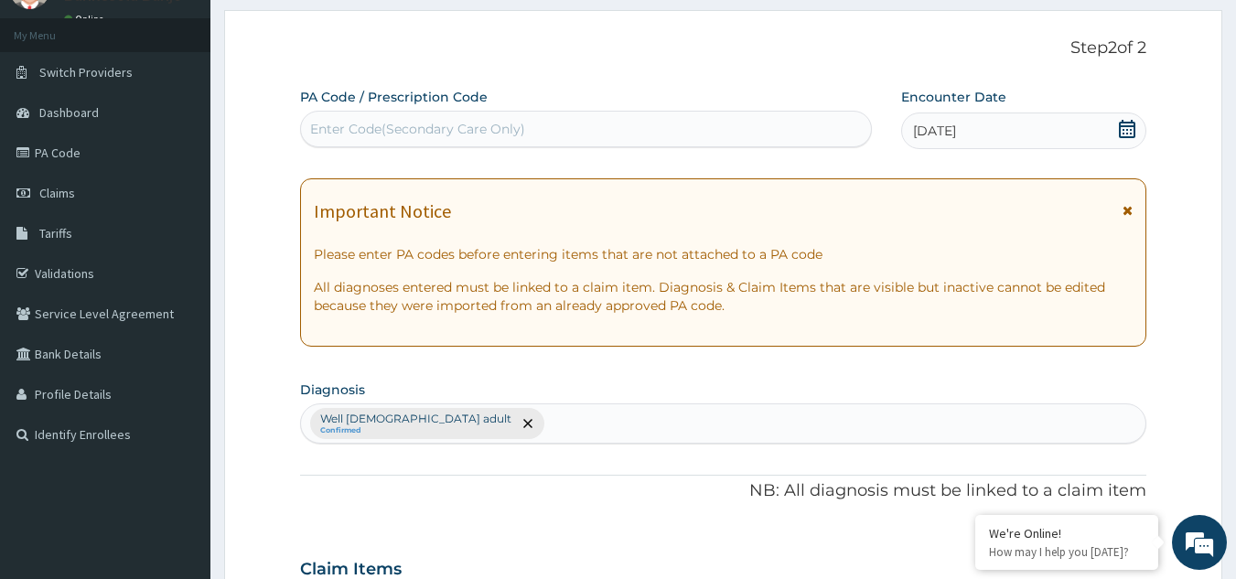
scroll to position [94, 0]
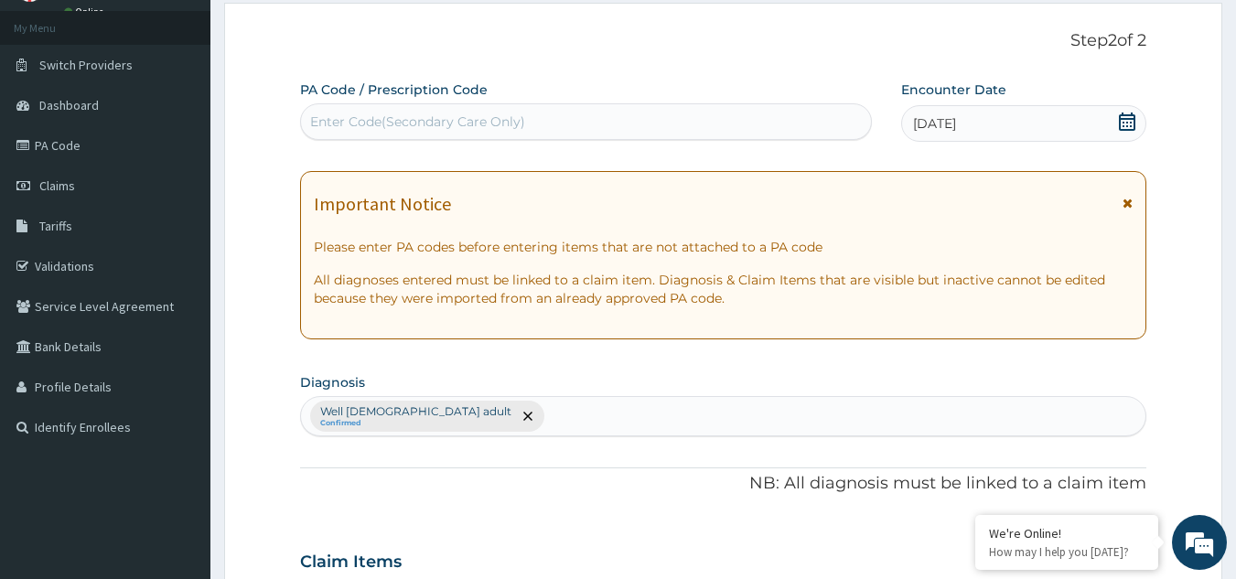
click at [1127, 193] on div "Important Notice Please enter PA codes before entering items that are not attac…" at bounding box center [723, 255] width 847 height 168
click at [1127, 199] on icon at bounding box center [1128, 203] width 10 height 13
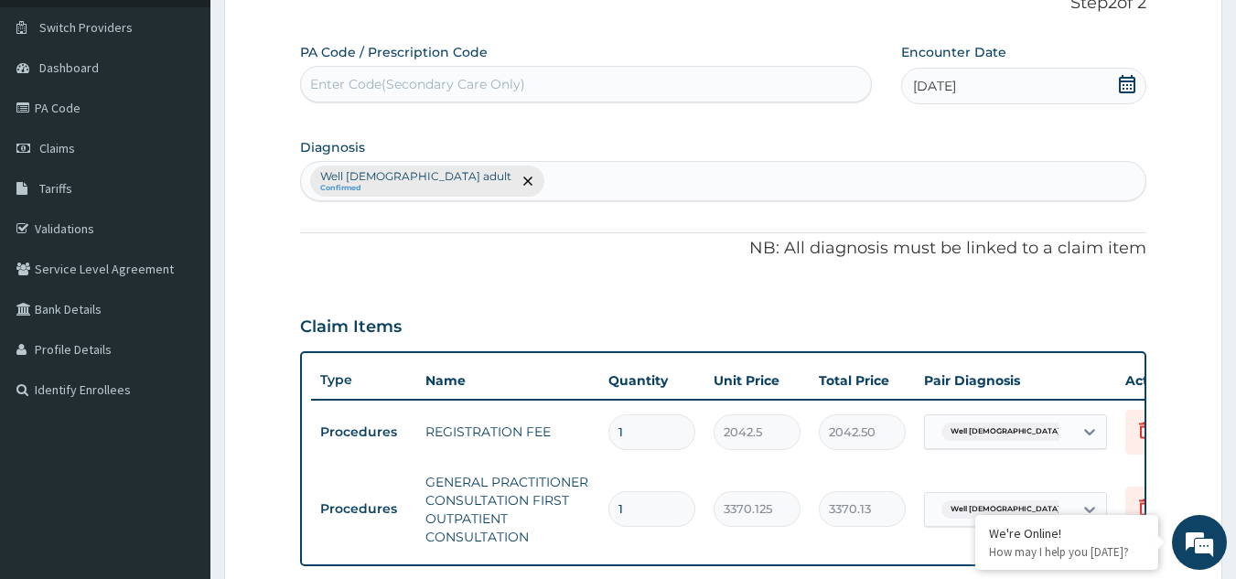
scroll to position [115, 0]
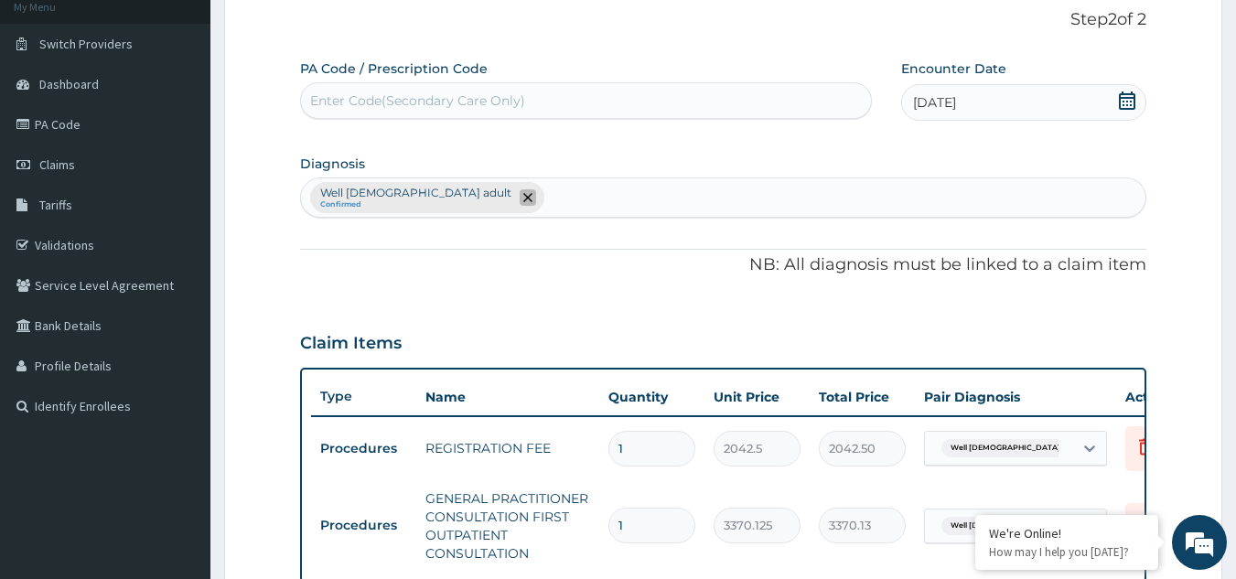
click at [523, 194] on icon "remove selection option" at bounding box center [527, 197] width 9 height 9
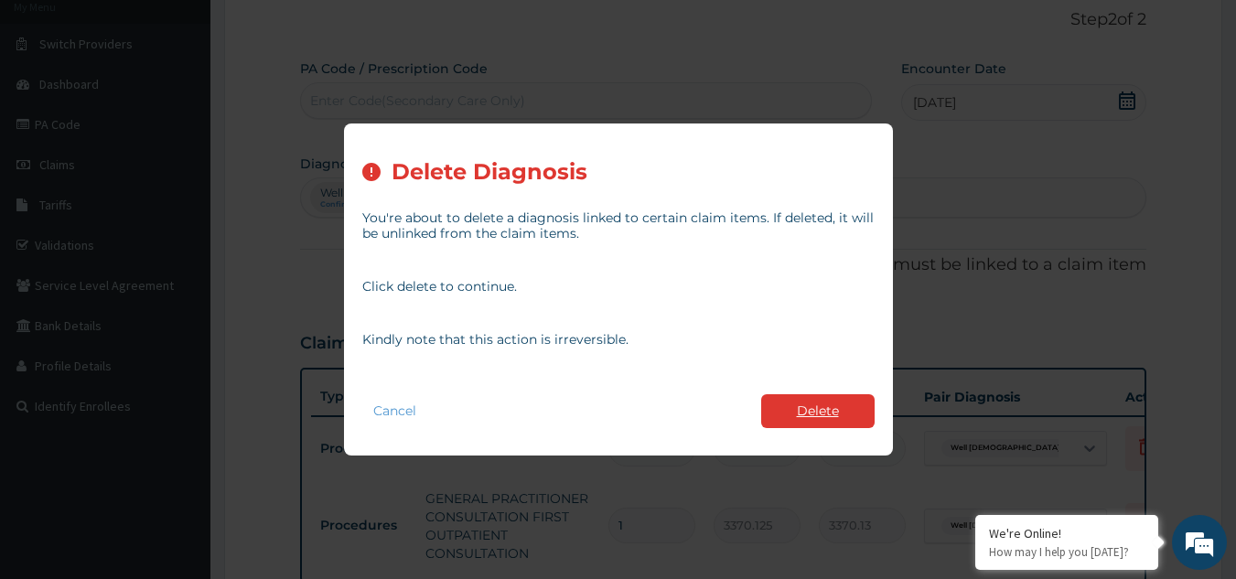
click at [841, 409] on button "Delete" at bounding box center [817, 411] width 113 height 34
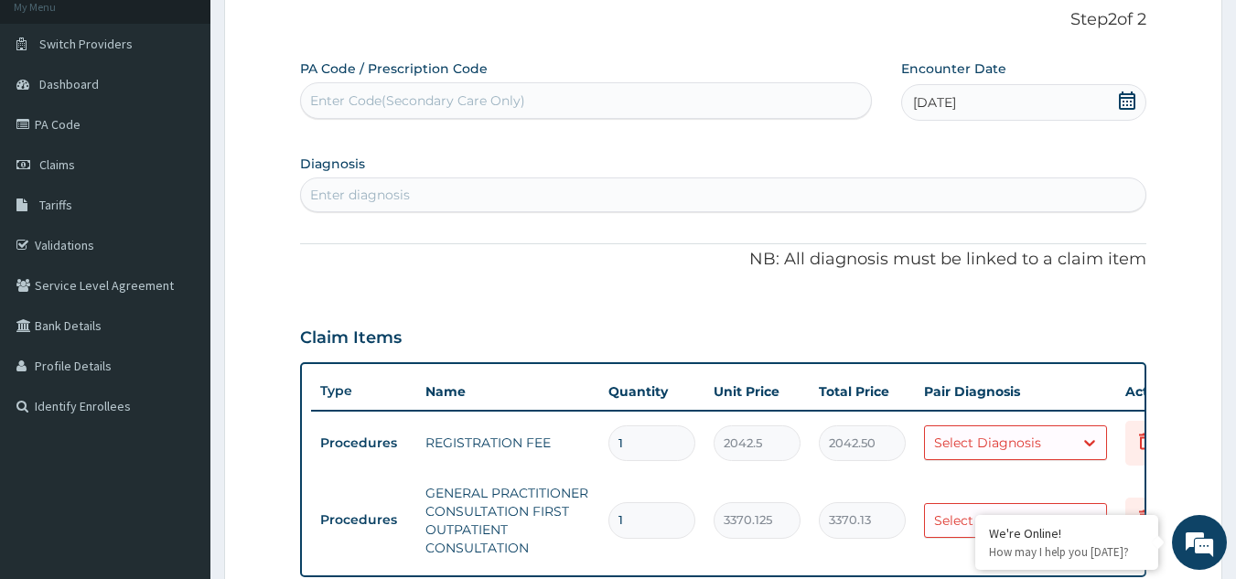
click at [548, 196] on div "Enter diagnosis" at bounding box center [724, 194] width 846 height 29
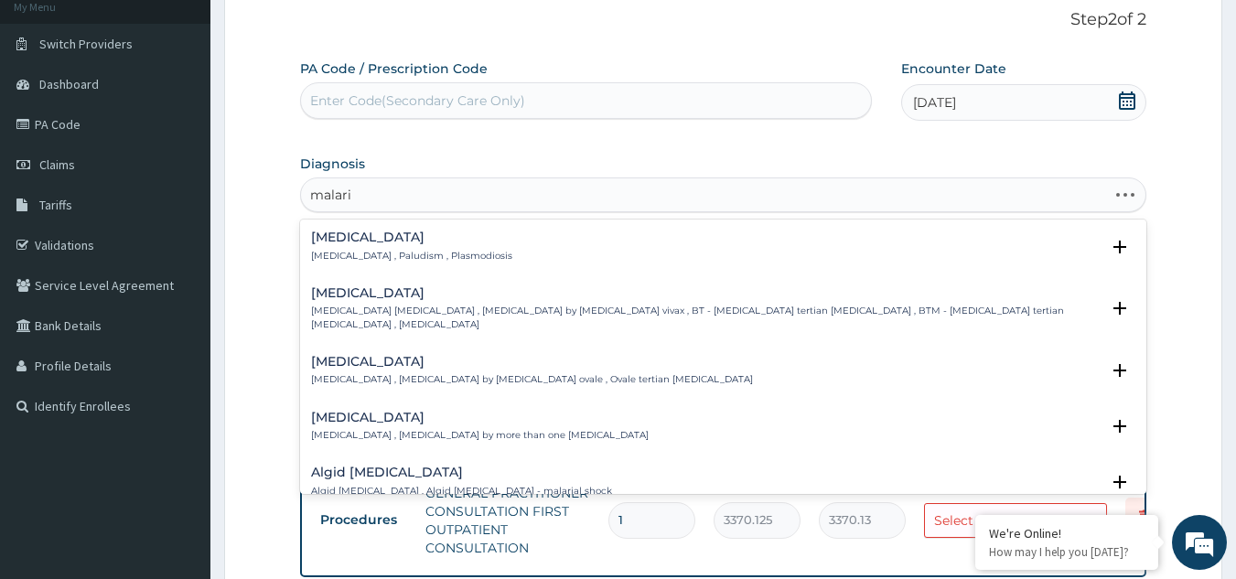
type input "malaria"
click at [485, 239] on div "Malaria Malaria , Paludism , Plasmodiosis" at bounding box center [723, 247] width 825 height 32
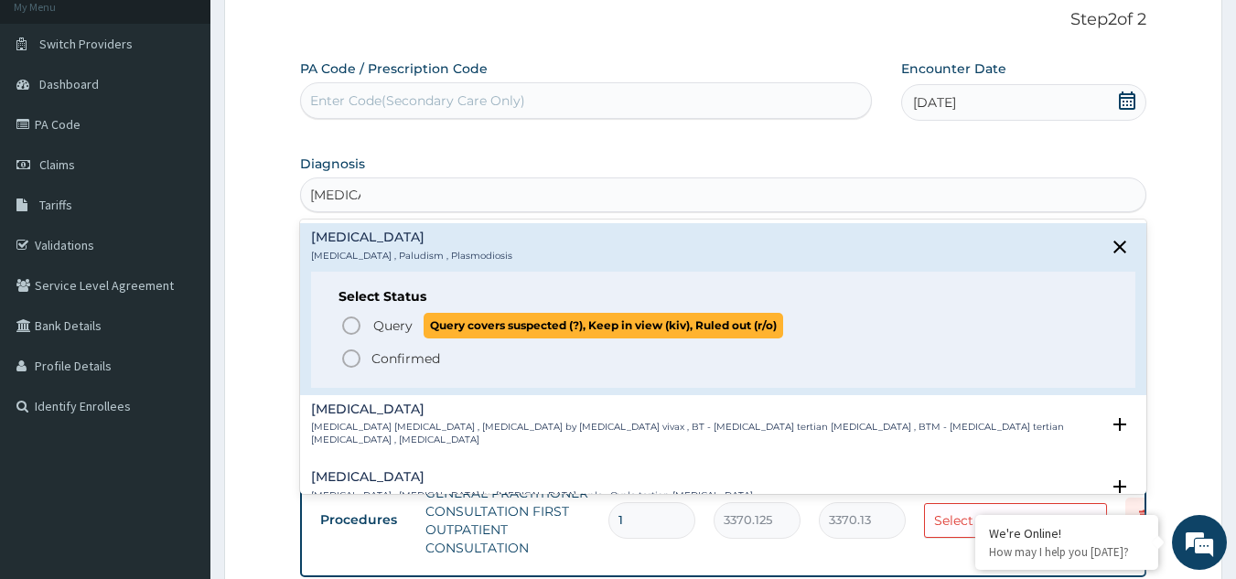
click at [350, 321] on icon "status option query" at bounding box center [351, 326] width 22 height 22
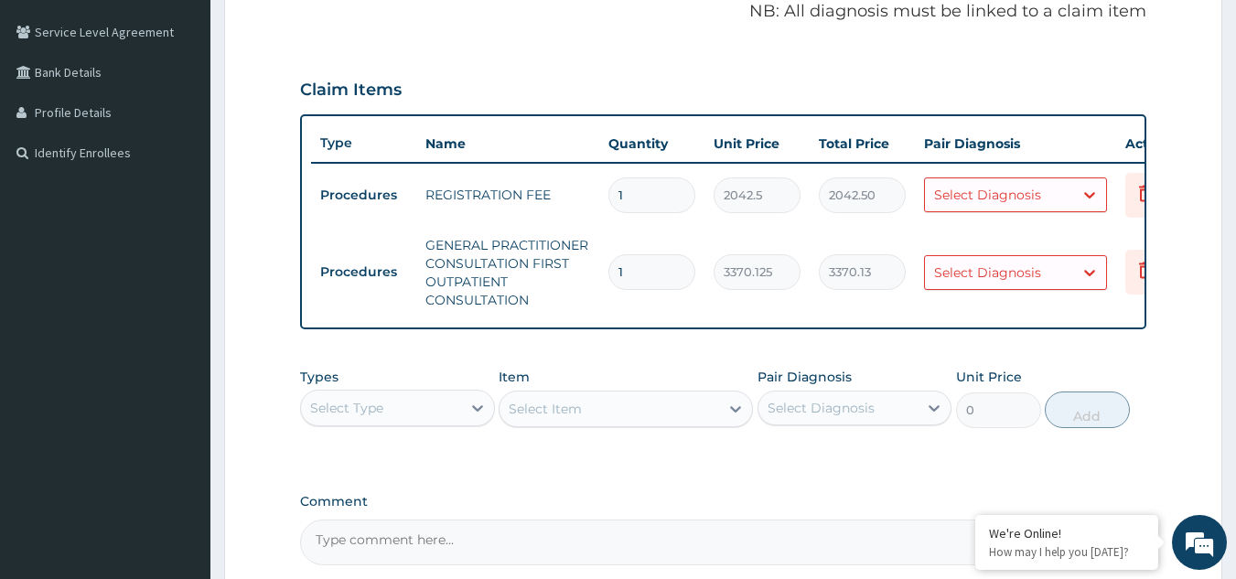
scroll to position [378, 0]
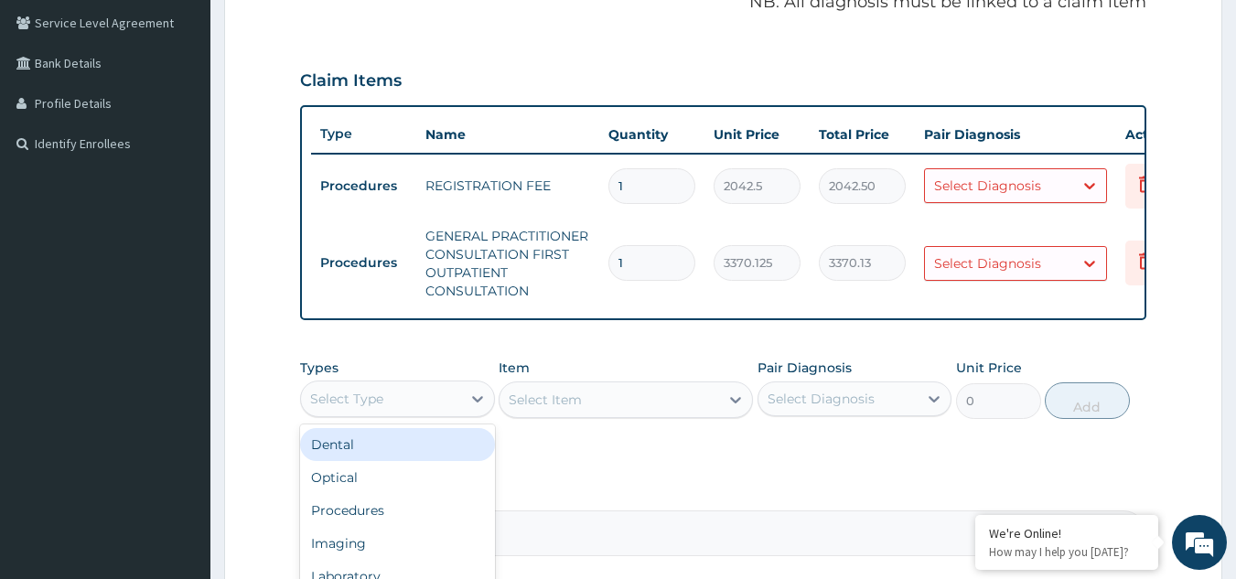
click at [457, 407] on div "Select Type" at bounding box center [381, 398] width 160 height 29
type input "lab"
click at [423, 451] on div "Laboratory" at bounding box center [397, 444] width 195 height 33
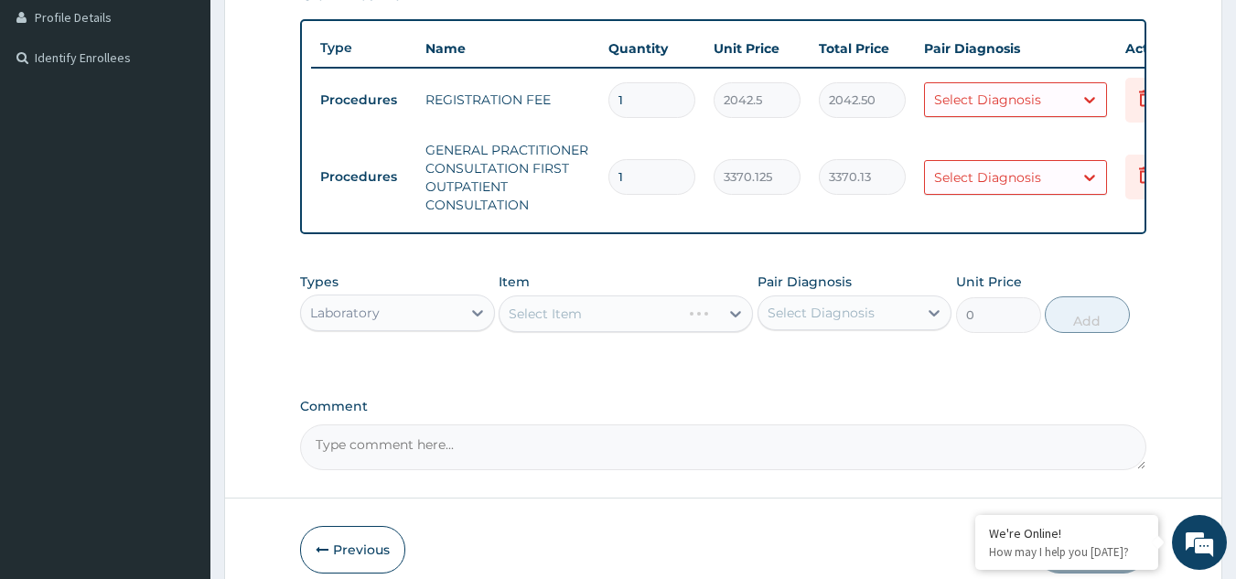
scroll to position [439, 0]
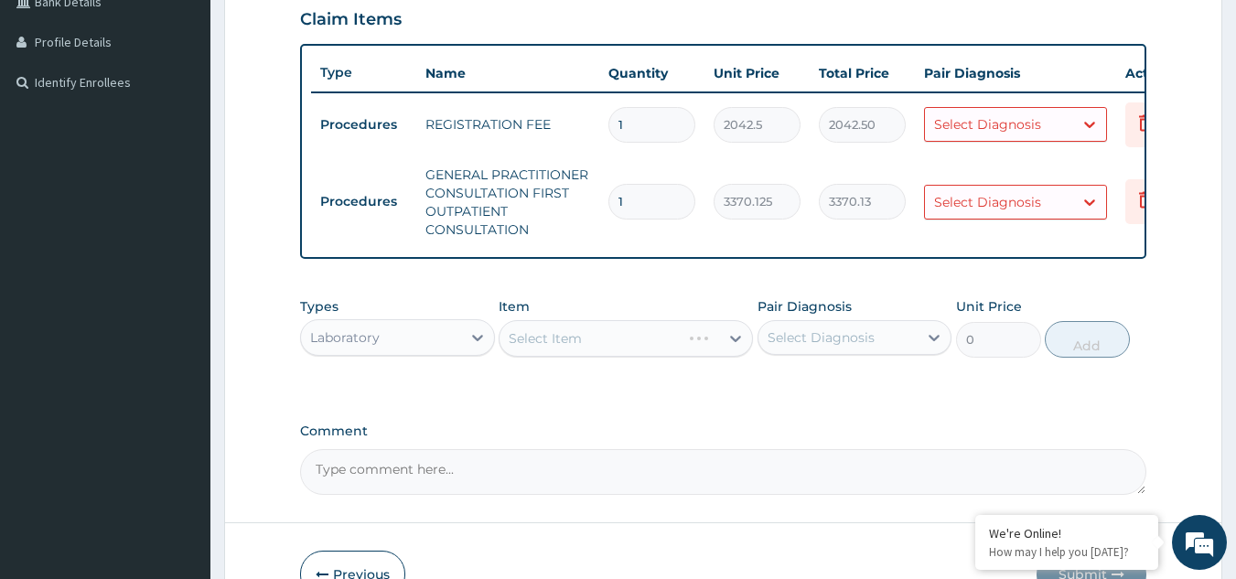
click at [696, 357] on div "Select Item" at bounding box center [626, 338] width 254 height 37
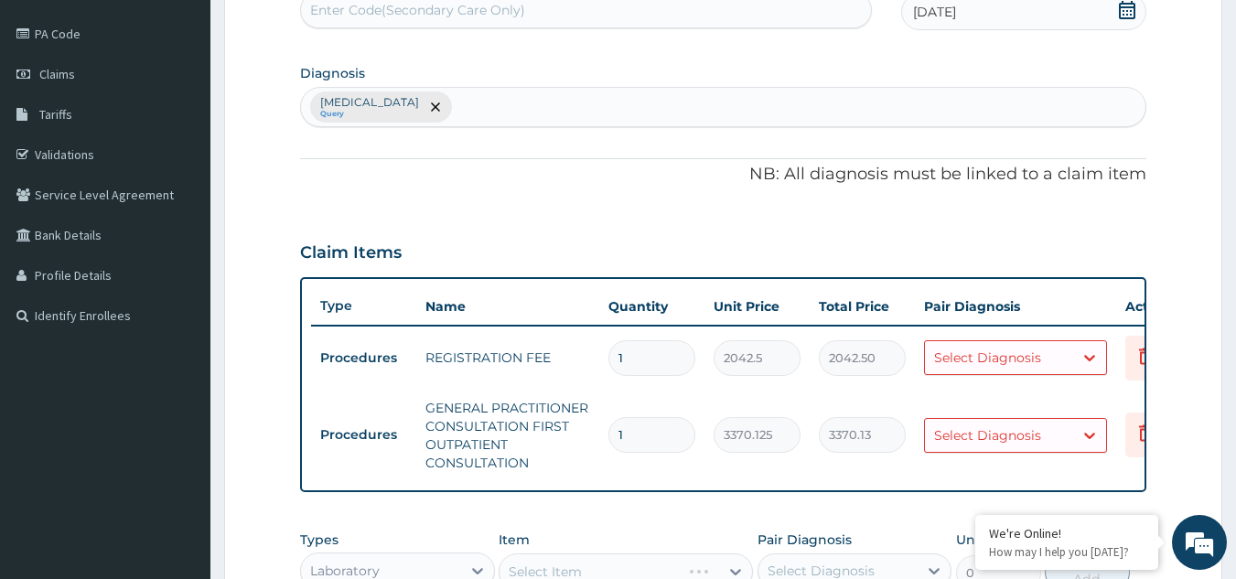
scroll to position [200, 0]
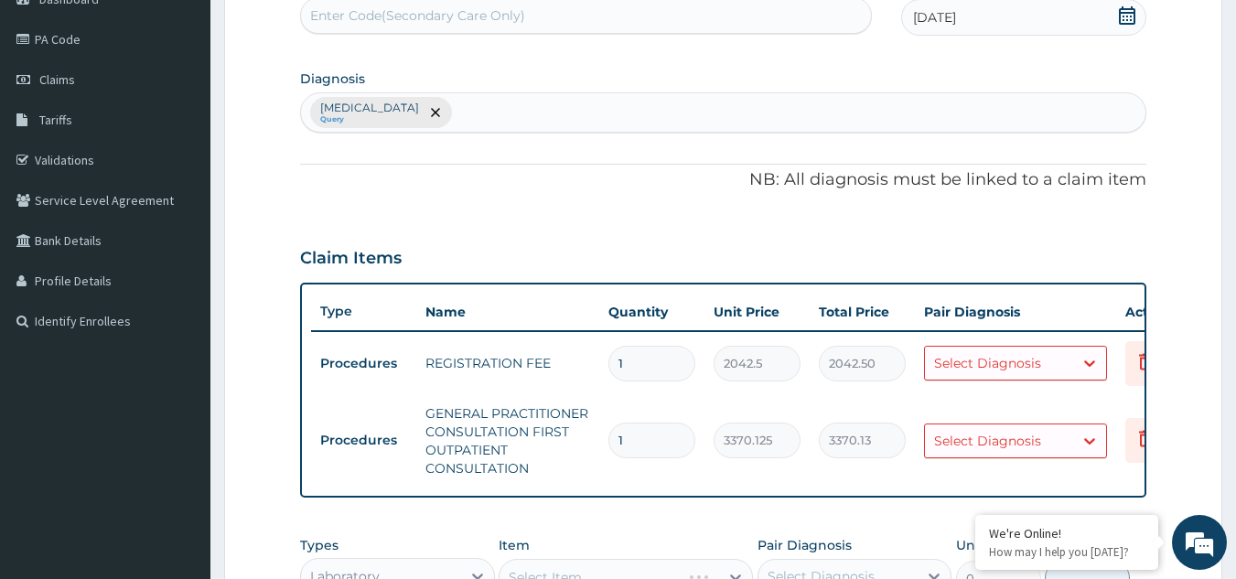
click at [958, 377] on div "Select Diagnosis" at bounding box center [999, 363] width 148 height 29
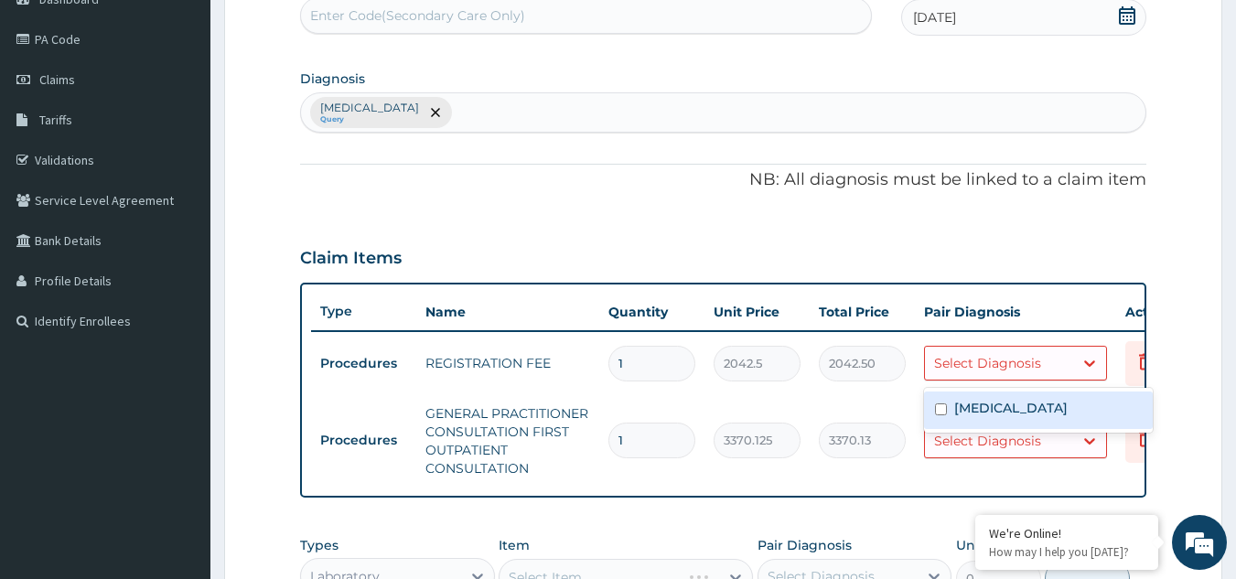
click at [954, 402] on label "Malaria" at bounding box center [1010, 408] width 113 height 18
checkbox input "true"
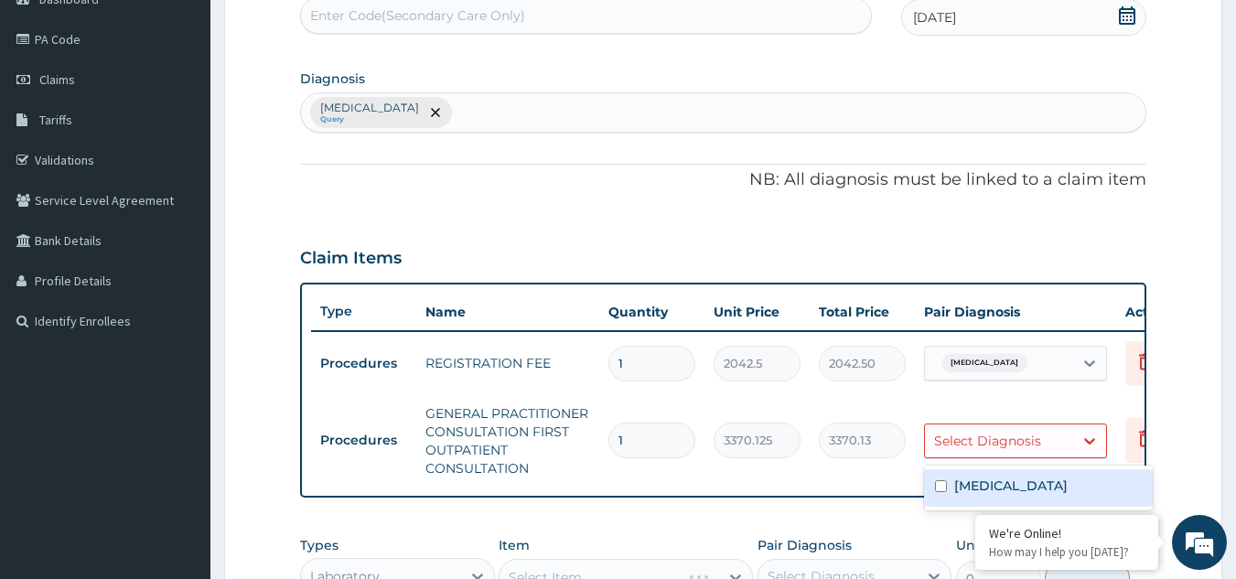
click at [961, 442] on div "Select Diagnosis" at bounding box center [987, 441] width 107 height 18
click at [940, 491] on input "checkbox" at bounding box center [941, 486] width 12 height 12
checkbox input "true"
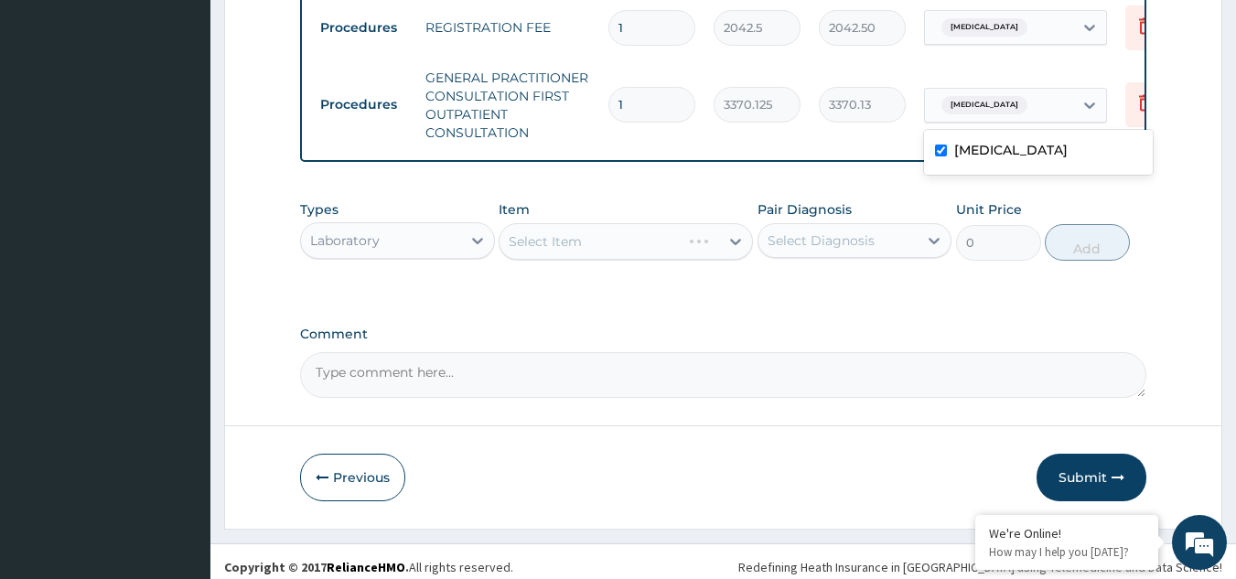
scroll to position [561, 0]
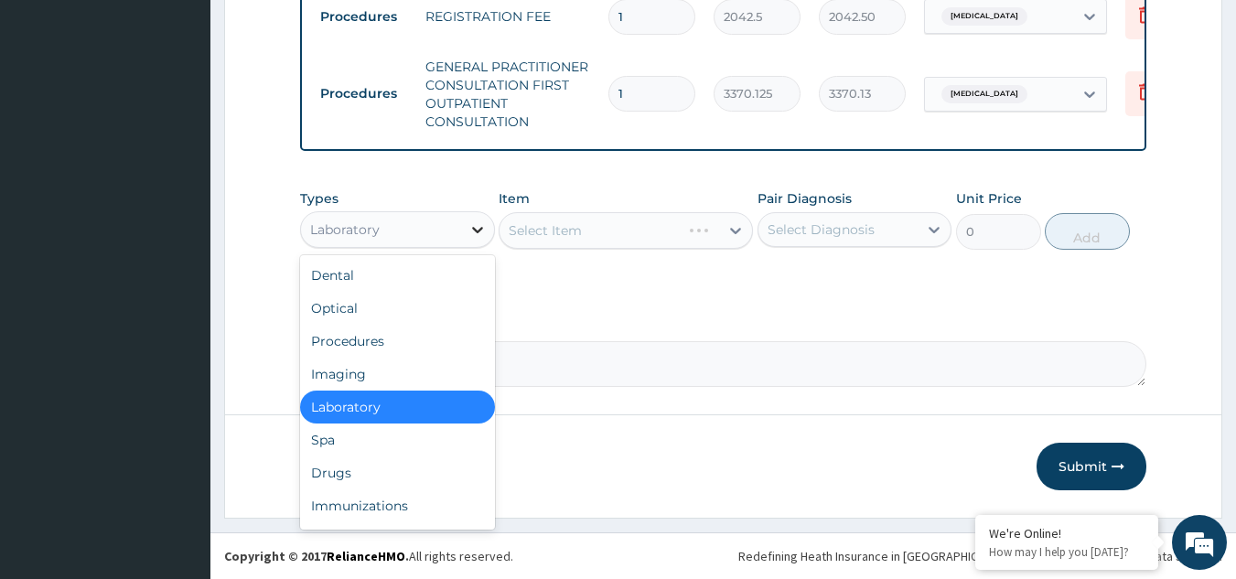
click at [464, 217] on div at bounding box center [477, 229] width 33 height 33
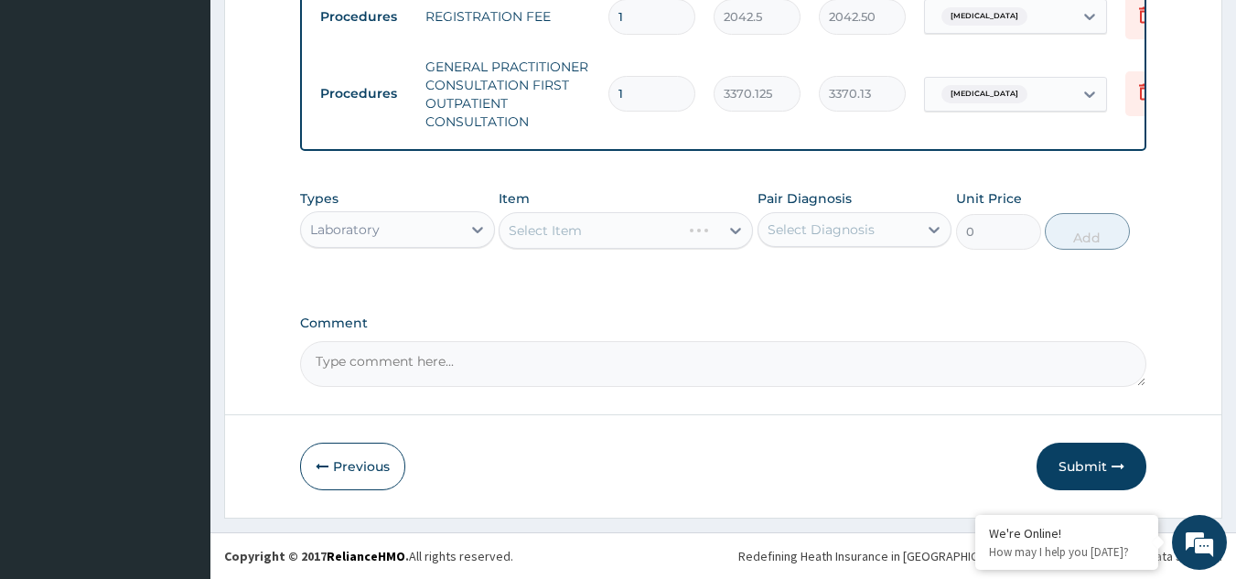
click at [555, 230] on div "Select Item" at bounding box center [626, 230] width 254 height 37
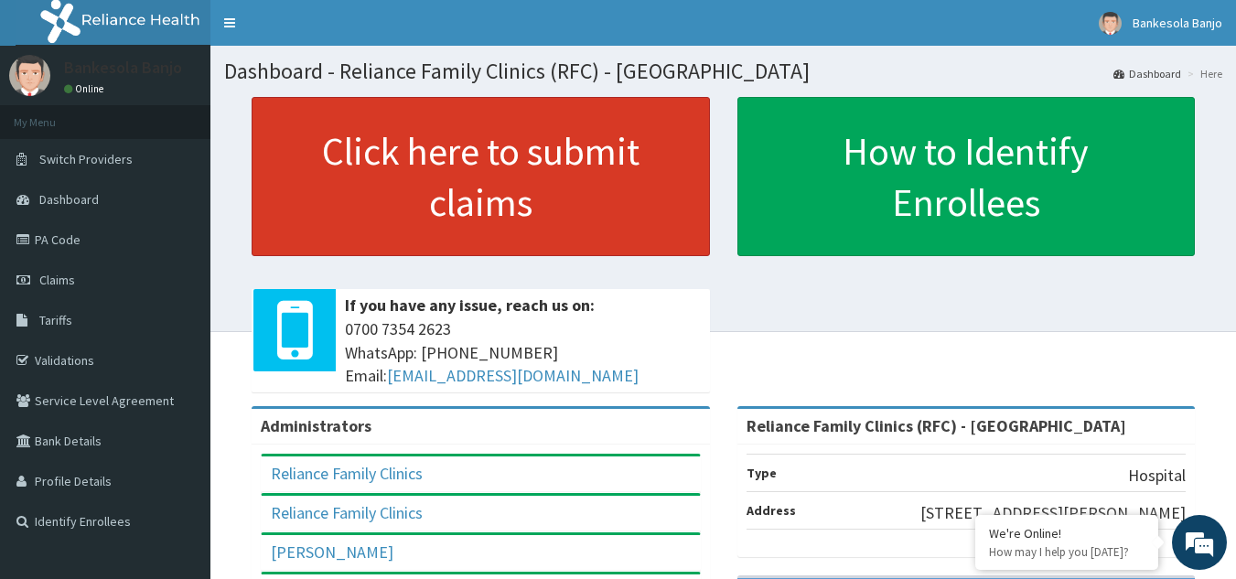
click at [594, 187] on link "Click here to submit claims" at bounding box center [481, 176] width 458 height 159
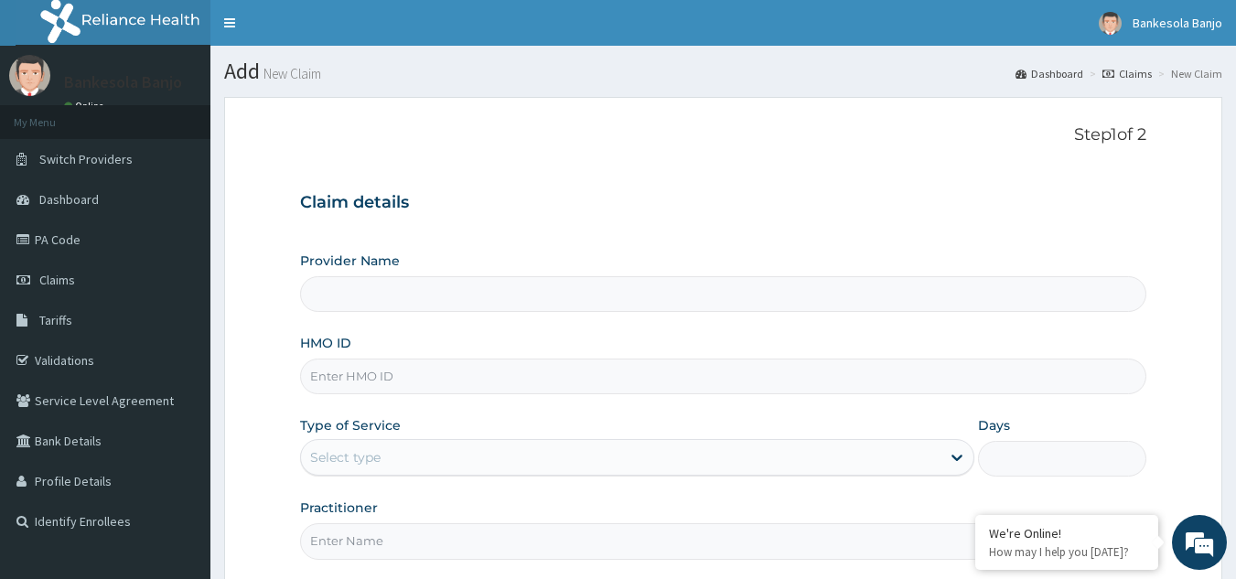
type input "Reliance Family Clinics (RFC) - [GEOGRAPHIC_DATA]"
